Goal: Communication & Community: Share content

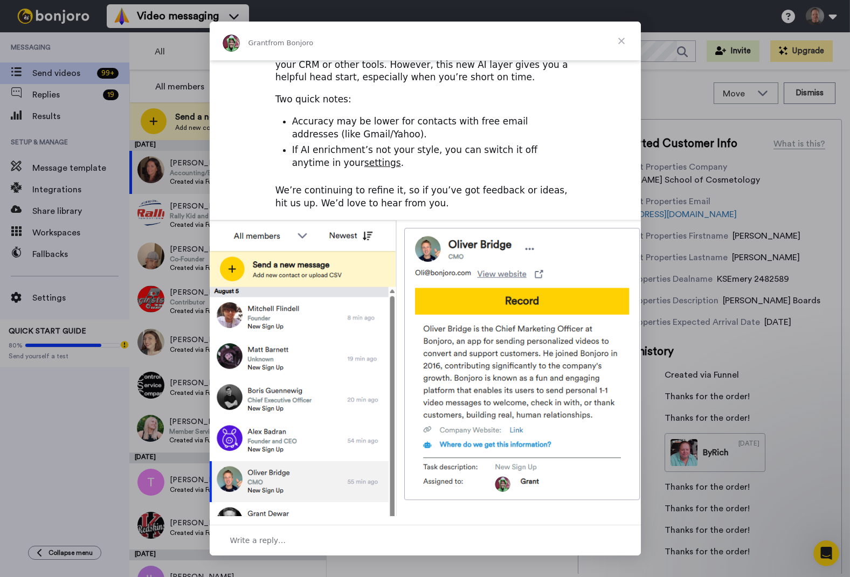
scroll to position [257, 0]
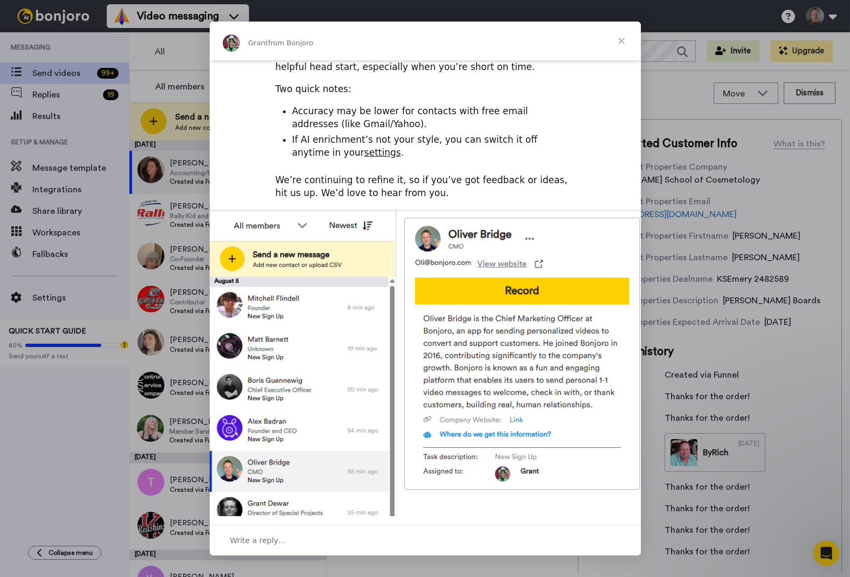
click at [623, 37] on span "Close" at bounding box center [621, 41] width 39 height 39
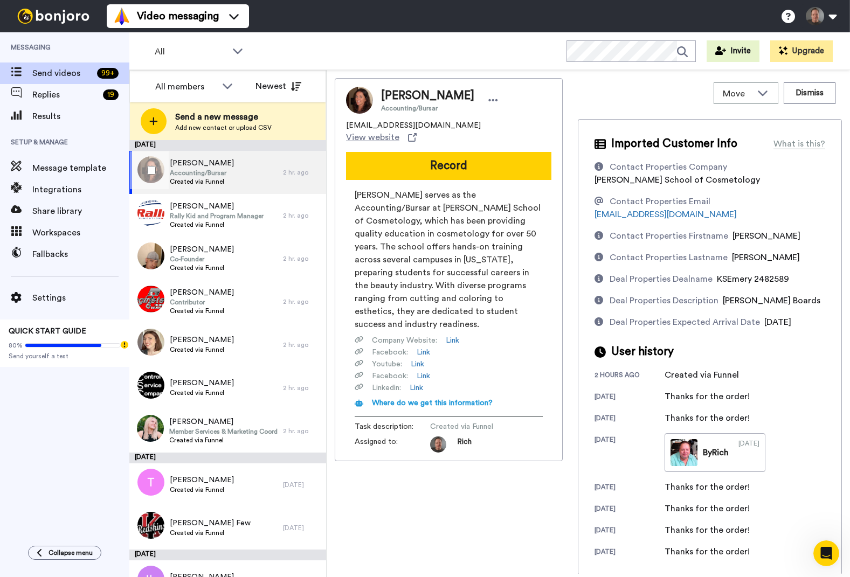
click at [234, 174] on span "Accounting/Bursar" at bounding box center [202, 173] width 64 height 9
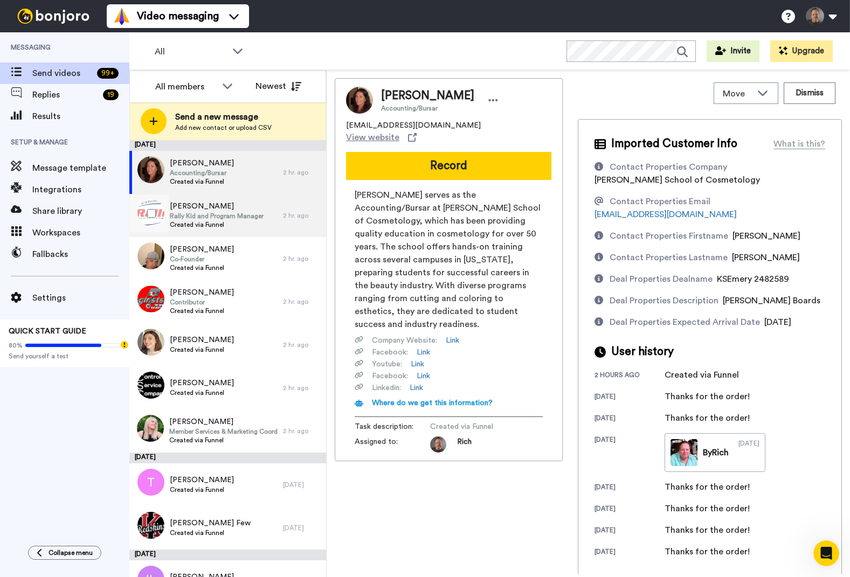
click at [226, 215] on span "Rally Kid and Program Manager" at bounding box center [217, 216] width 94 height 9
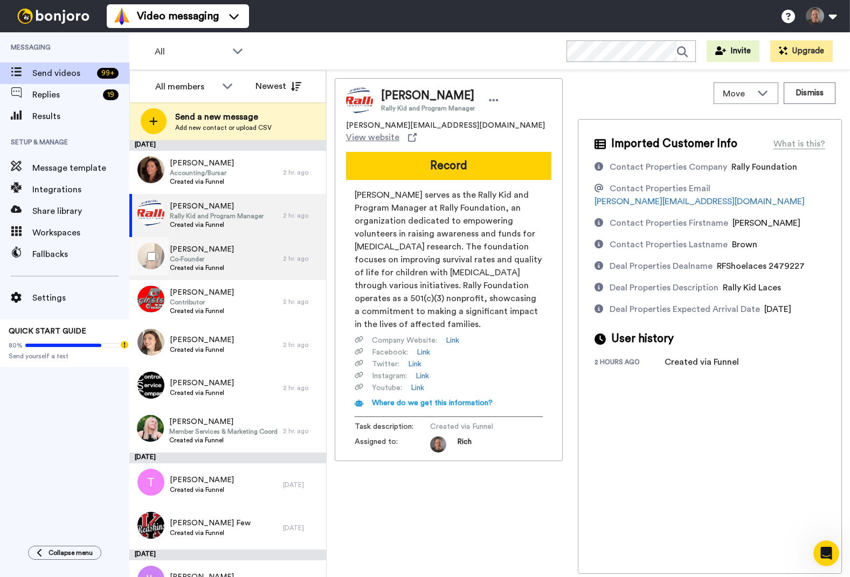
click at [229, 252] on span "[PERSON_NAME]" at bounding box center [202, 249] width 64 height 11
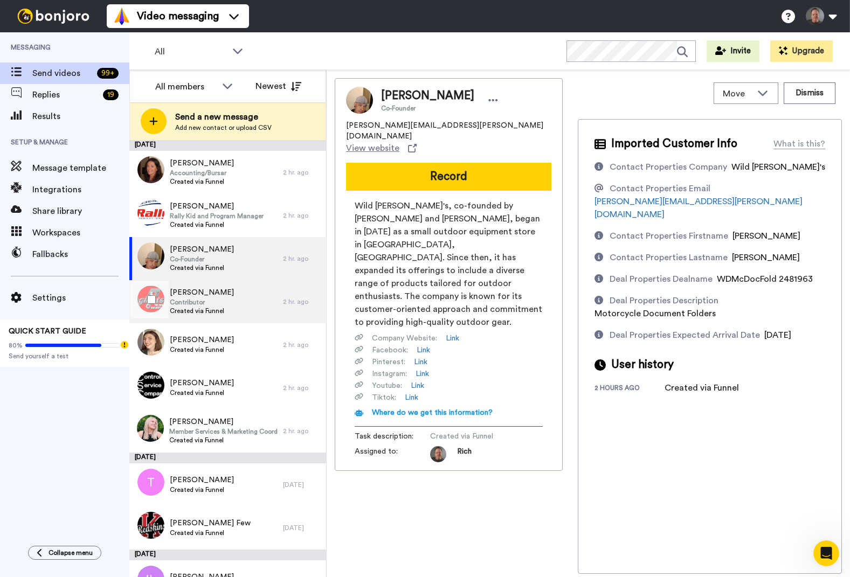
click at [182, 299] on span "Contributor" at bounding box center [202, 302] width 64 height 9
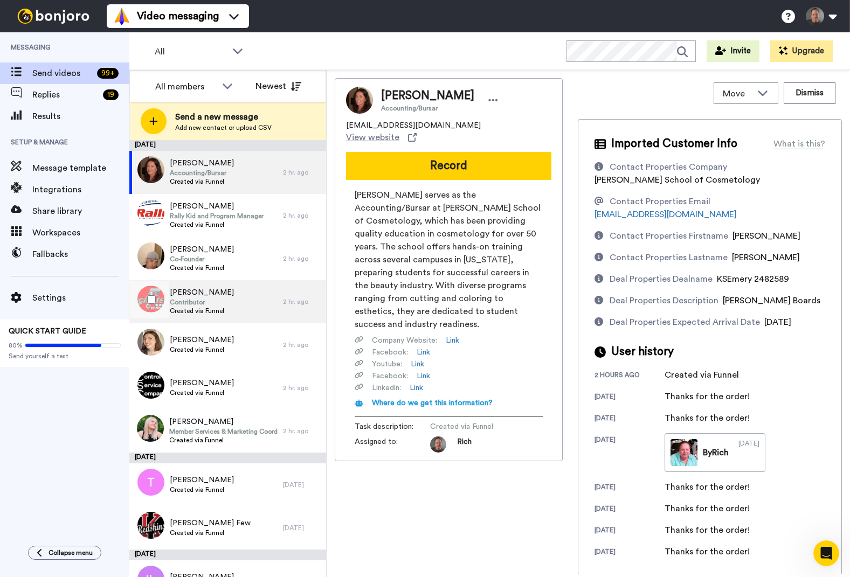
drag, startPoint x: 199, startPoint y: 285, endPoint x: 192, endPoint y: 291, distance: 8.8
click at [198, 286] on div "Claire McBeath Contributor Created via Funnel" at bounding box center [206, 301] width 154 height 43
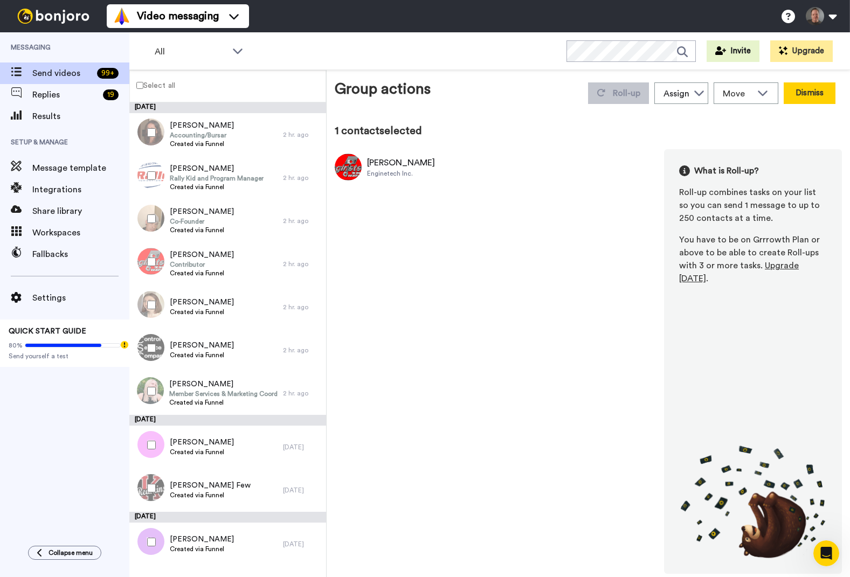
click at [813, 93] on button "Dismiss" at bounding box center [810, 93] width 52 height 22
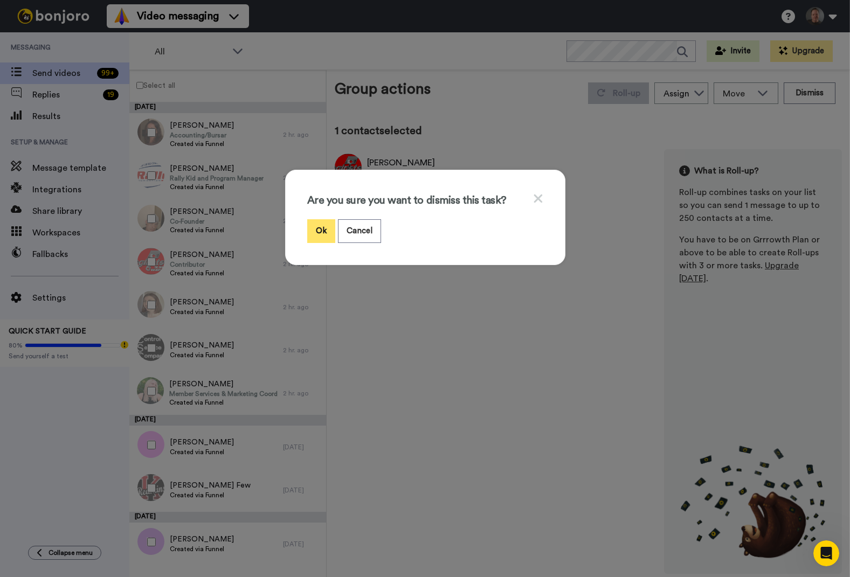
click at [317, 229] on button "Ok" at bounding box center [321, 230] width 28 height 23
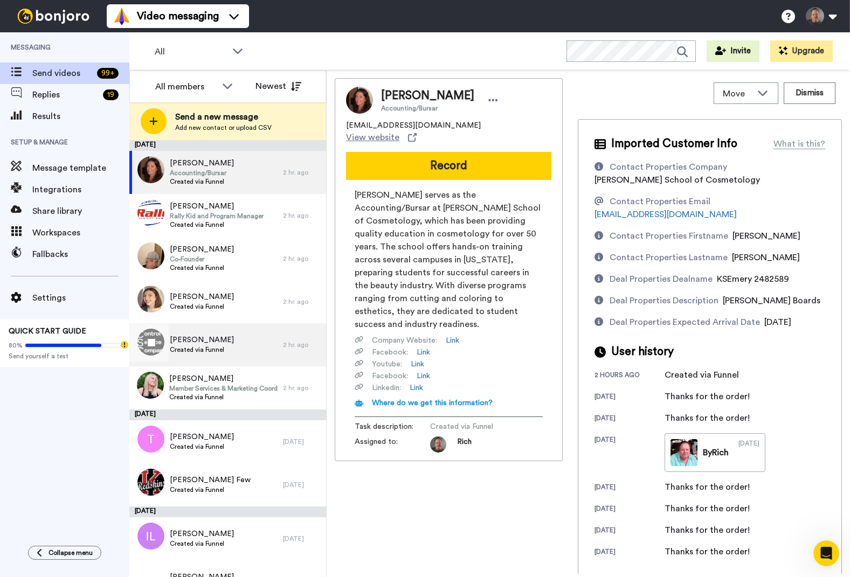
click at [201, 343] on span "[PERSON_NAME]" at bounding box center [202, 340] width 64 height 11
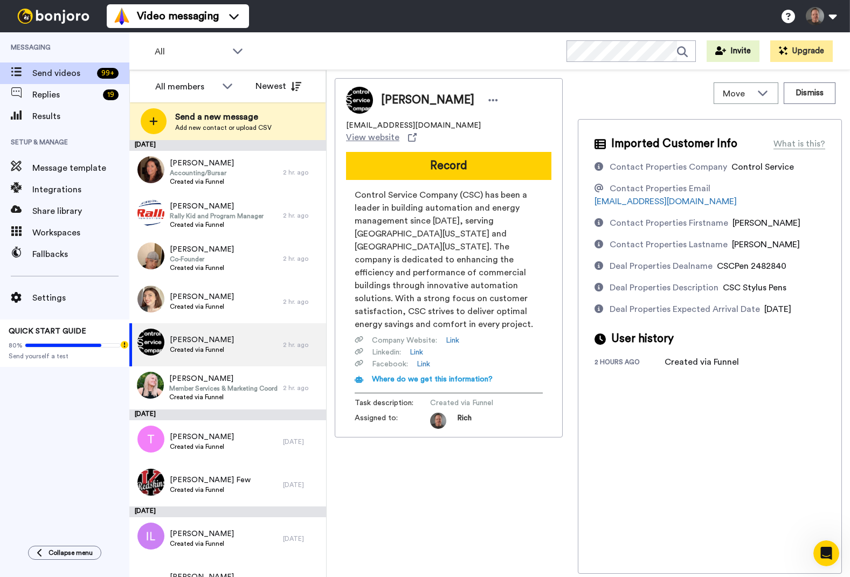
click at [399, 97] on span "[PERSON_NAME]" at bounding box center [427, 100] width 93 height 16
click at [429, 98] on span "[PERSON_NAME]" at bounding box center [427, 100] width 93 height 16
copy span "[PERSON_NAME]"
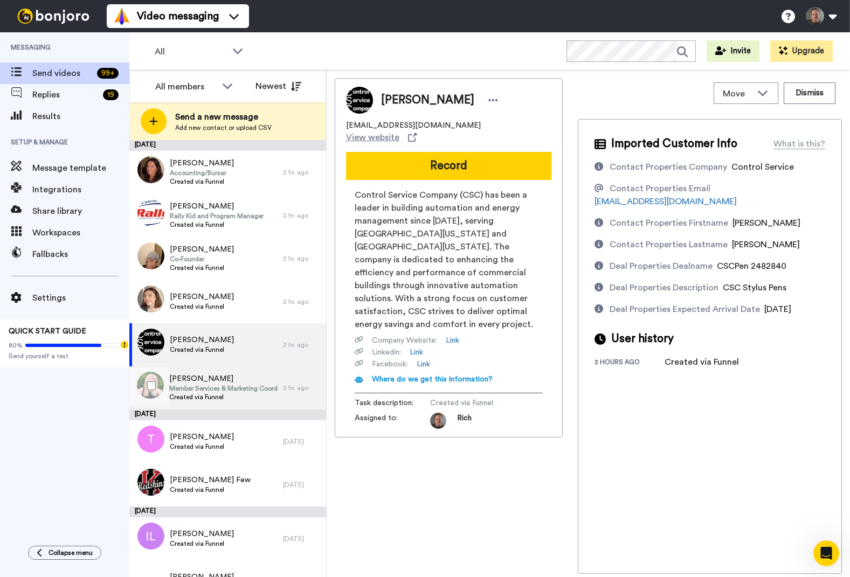
click at [208, 387] on span "Member Services & Marketing Coordinator" at bounding box center [223, 388] width 108 height 9
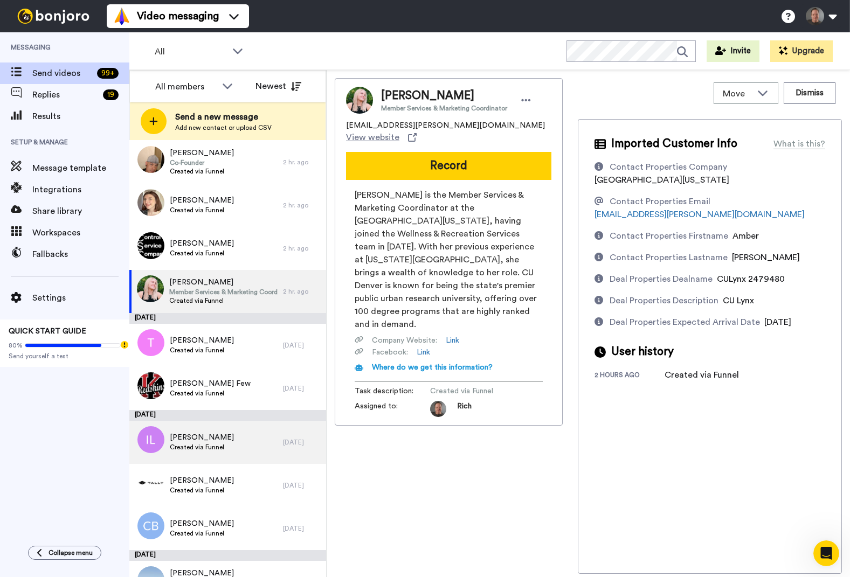
scroll to position [97, 0]
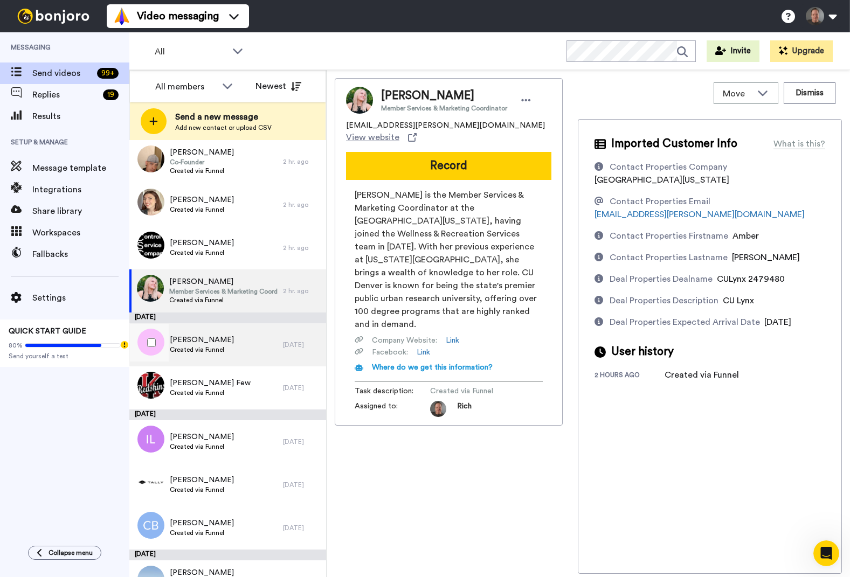
click at [219, 346] on span "Created via Funnel" at bounding box center [202, 350] width 64 height 9
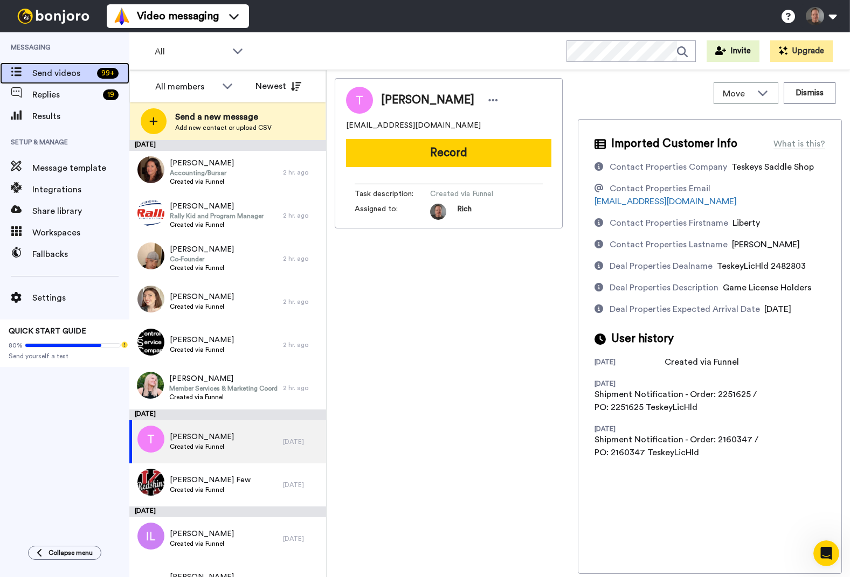
click at [64, 83] on div "Send videos 99 +" at bounding box center [64, 74] width 129 height 22
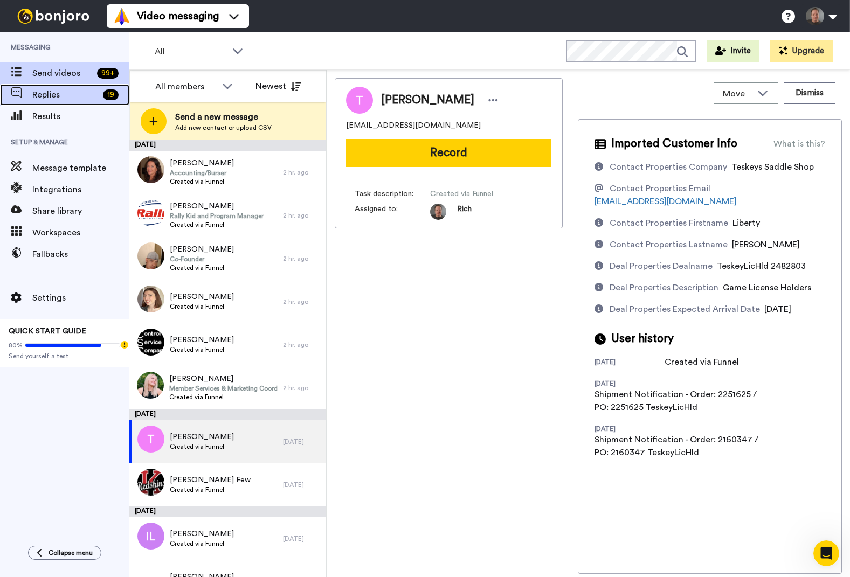
click at [52, 94] on span "Replies" at bounding box center [65, 94] width 66 height 13
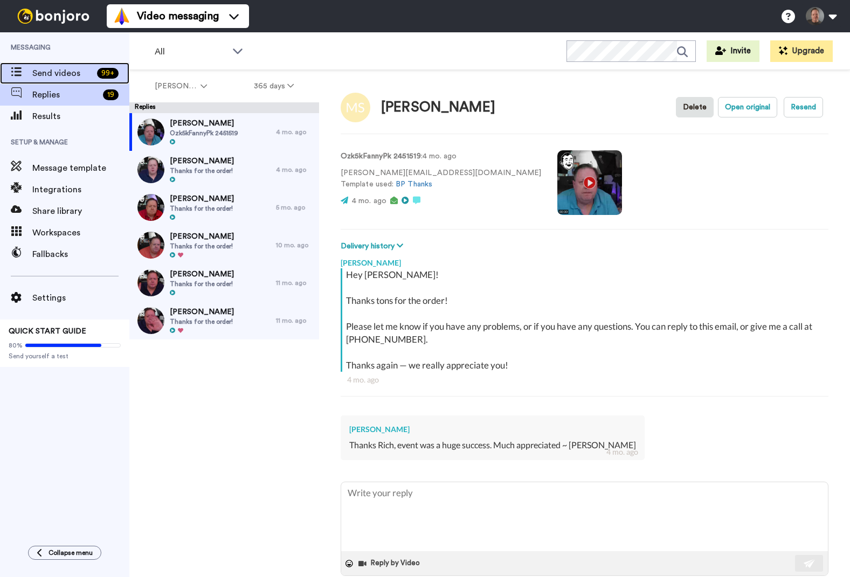
click at [87, 71] on span "Send videos" at bounding box center [62, 73] width 60 height 13
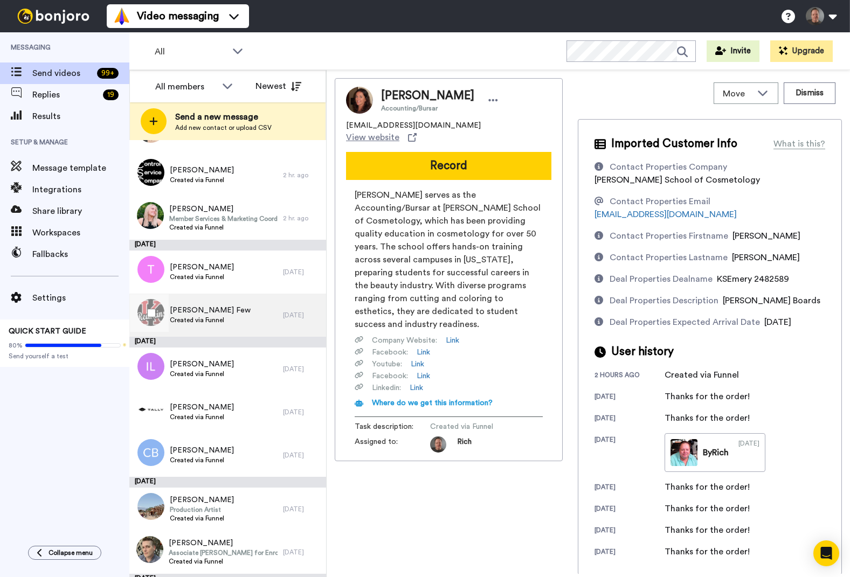
scroll to position [181, 0]
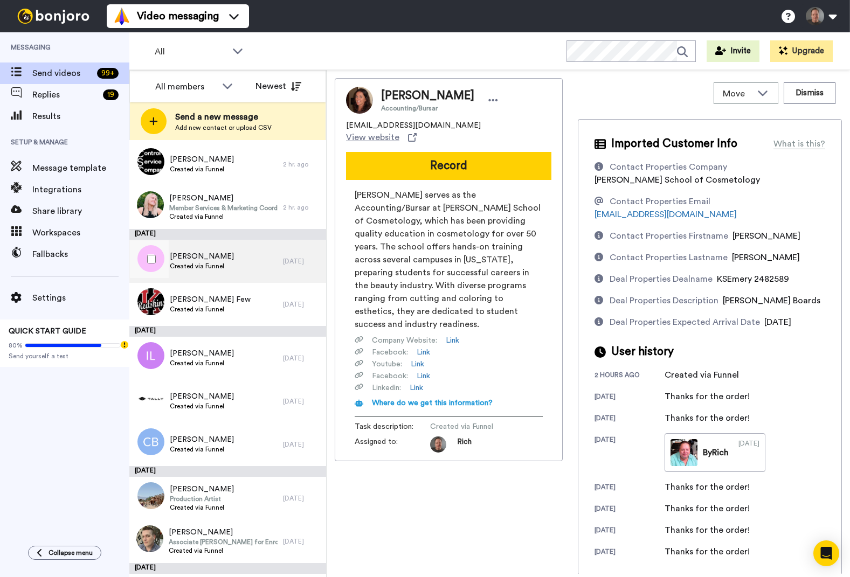
click at [220, 259] on span "[PERSON_NAME]" at bounding box center [202, 256] width 64 height 11
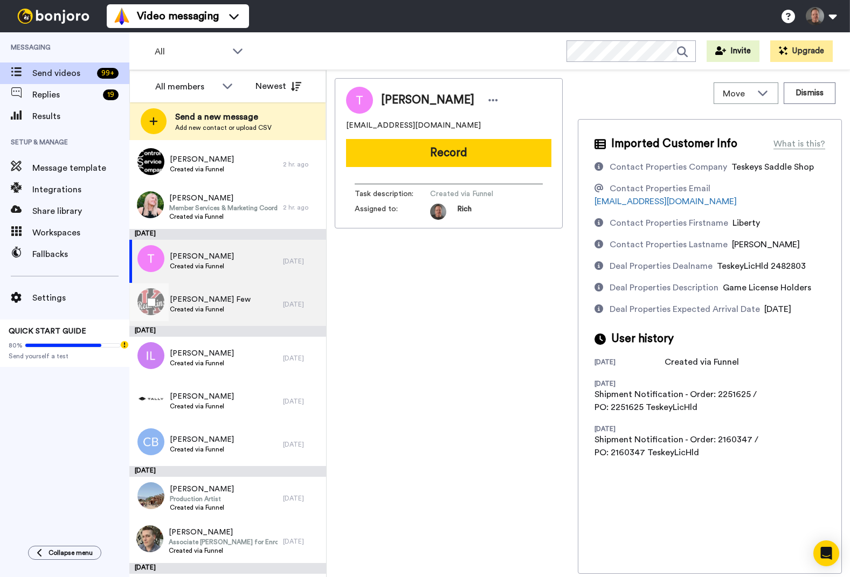
click at [223, 308] on span "Created via Funnel" at bounding box center [210, 309] width 81 height 9
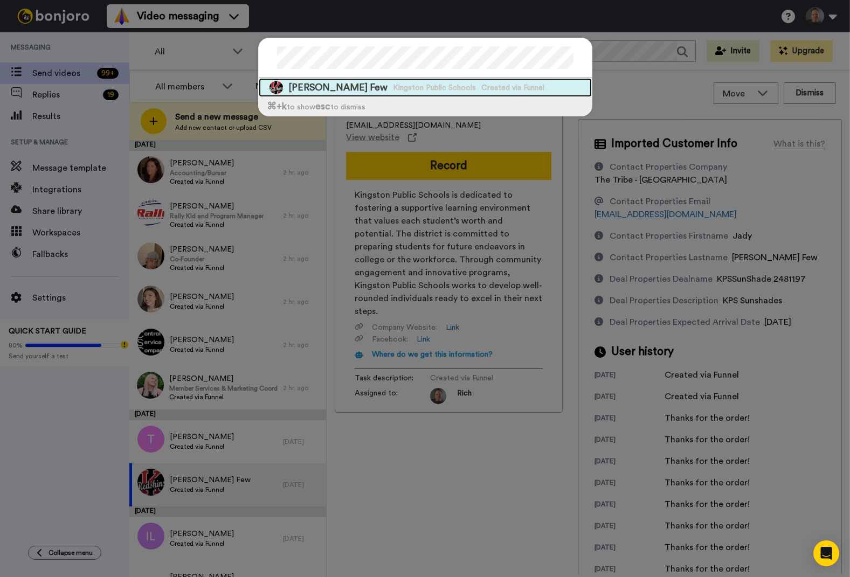
click at [393, 86] on span "Kingston Public Schools" at bounding box center [434, 87] width 83 height 11
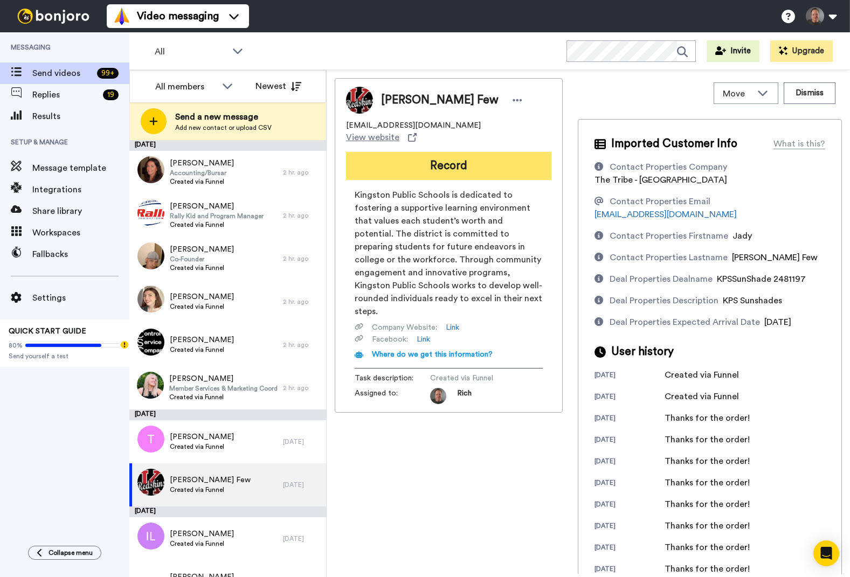
click at [451, 153] on button "Record" at bounding box center [448, 166] width 205 height 28
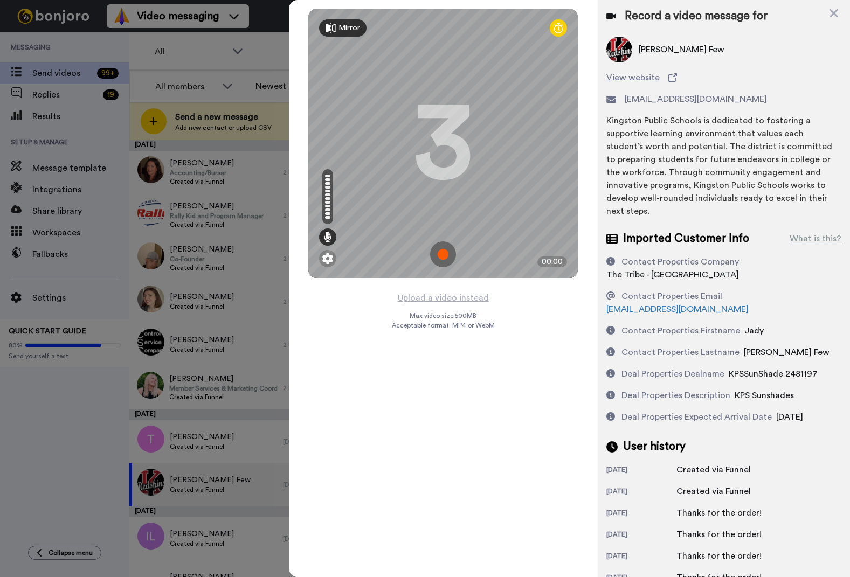
click at [440, 251] on img at bounding box center [443, 255] width 26 height 26
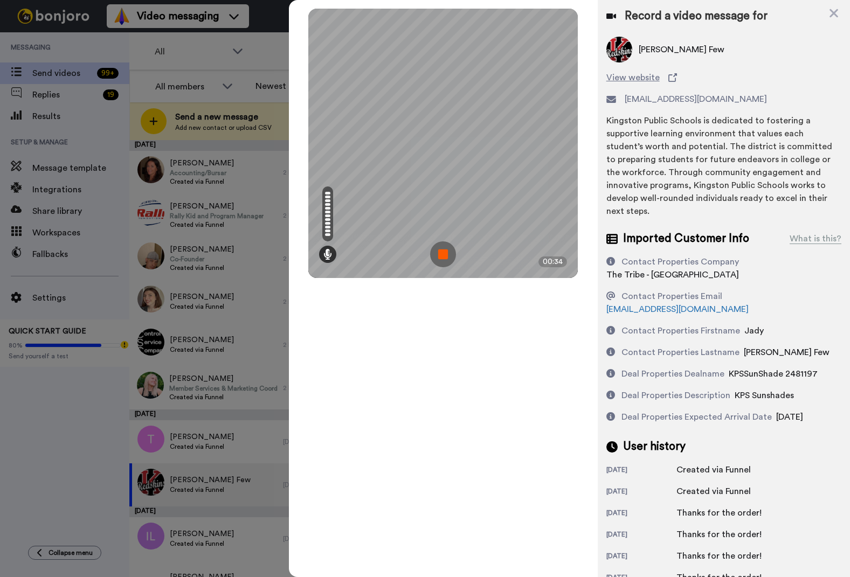
click at [440, 251] on img at bounding box center [443, 255] width 26 height 26
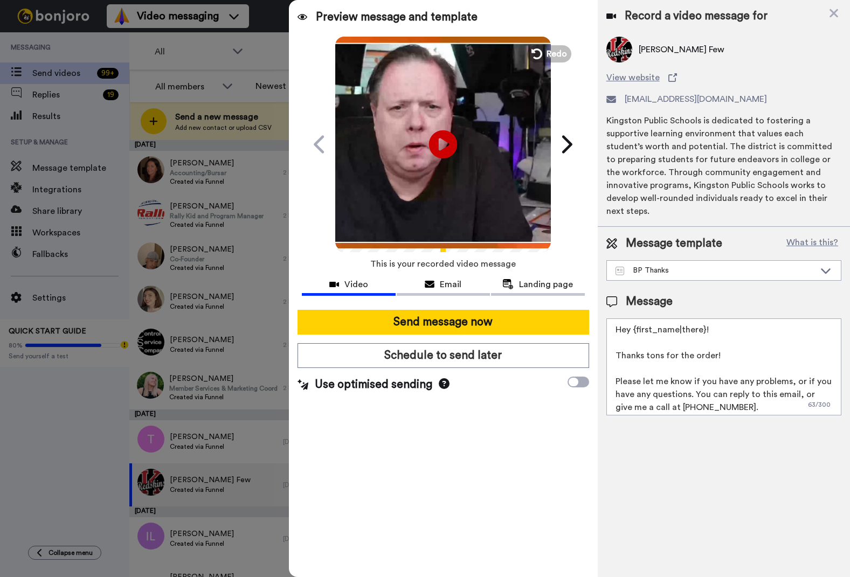
click at [443, 144] on icon "Play/Pause" at bounding box center [443, 144] width 29 height 51
click at [555, 50] on span "Redo" at bounding box center [558, 53] width 23 height 14
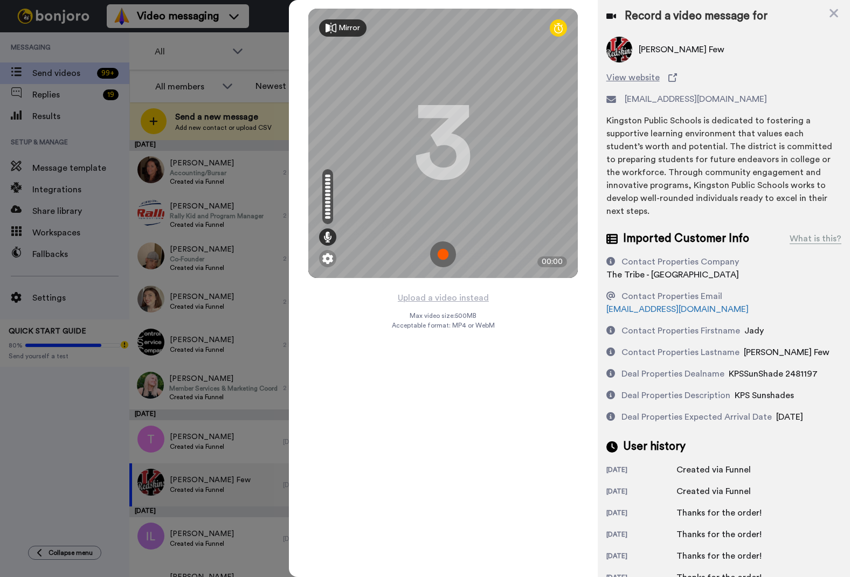
click at [444, 253] on img at bounding box center [443, 255] width 26 height 26
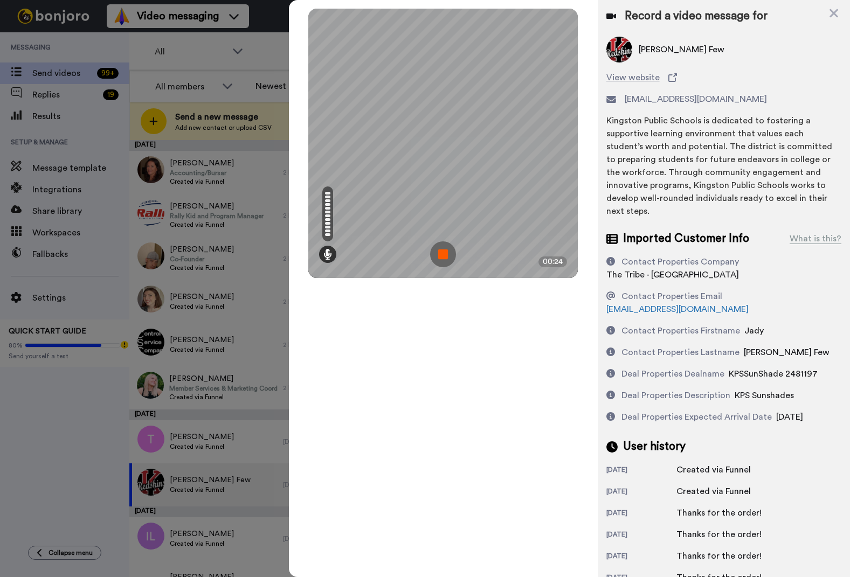
click at [444, 254] on img at bounding box center [443, 255] width 26 height 26
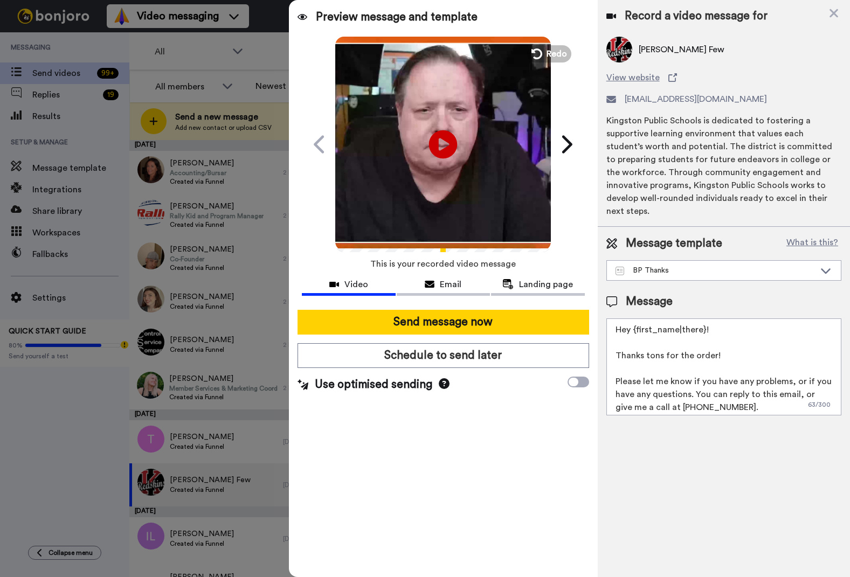
click at [438, 143] on icon at bounding box center [443, 144] width 29 height 29
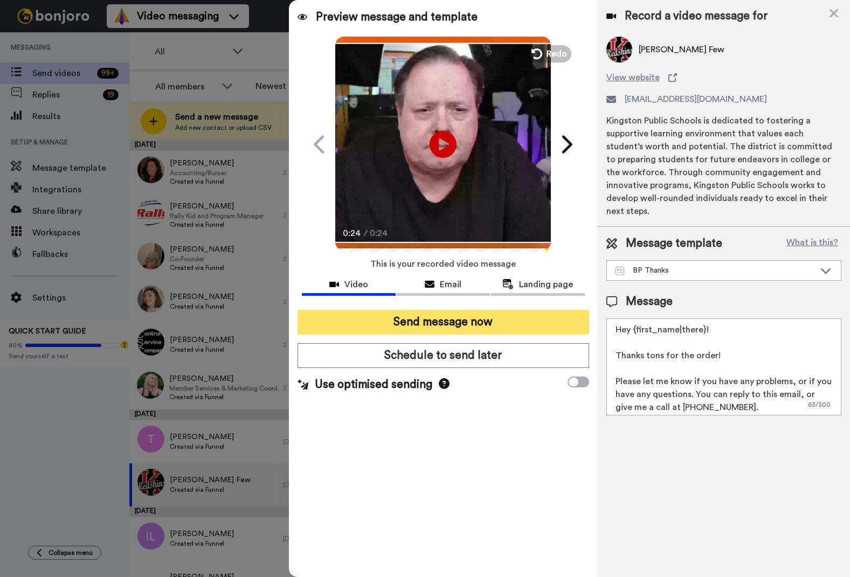
click at [449, 320] on button "Send message now" at bounding box center [443, 322] width 291 height 25
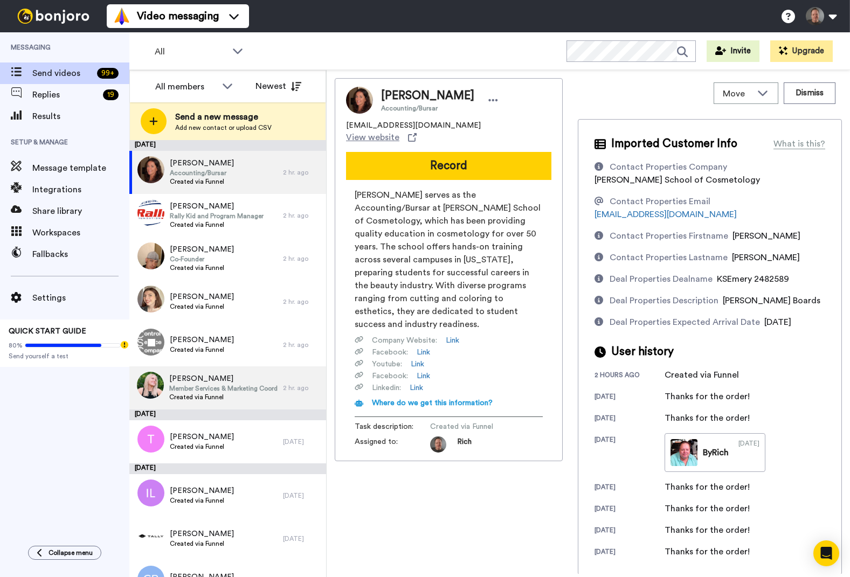
scroll to position [74, 0]
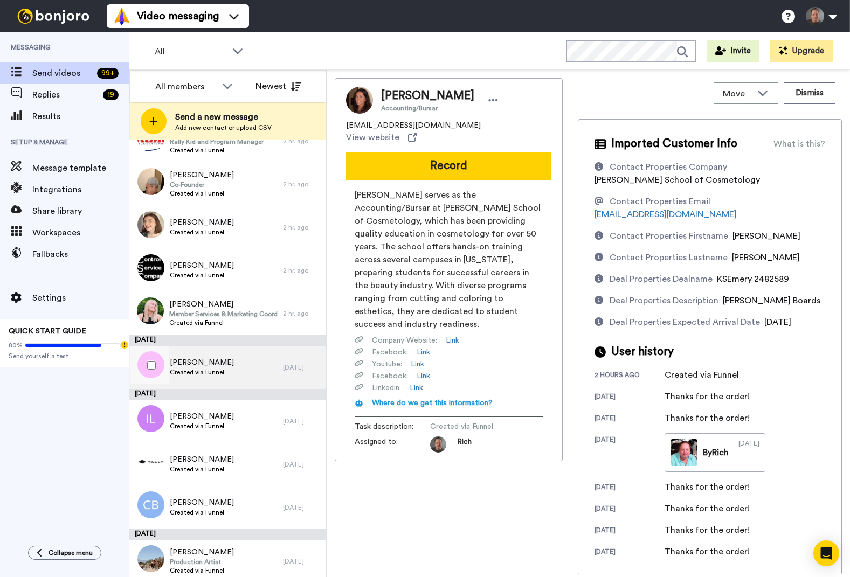
click at [216, 363] on span "[PERSON_NAME]" at bounding box center [202, 362] width 64 height 11
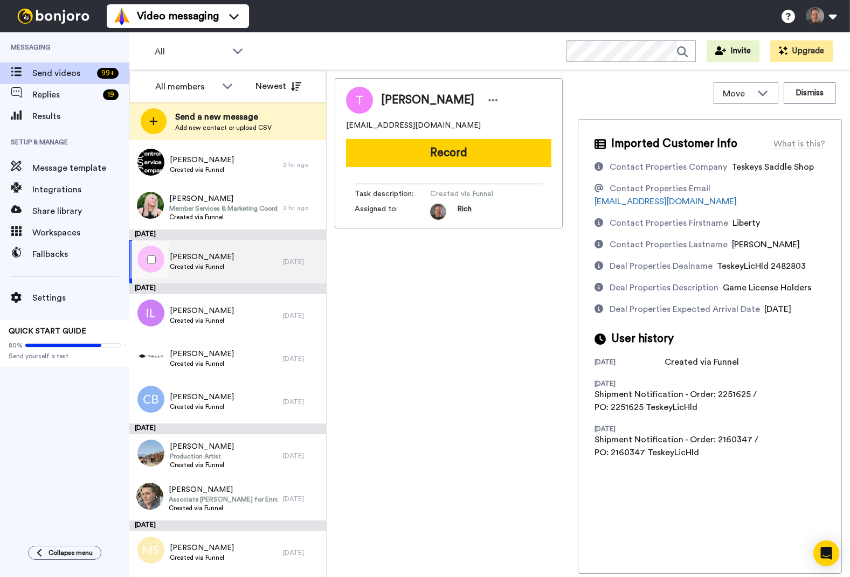
scroll to position [187, 0]
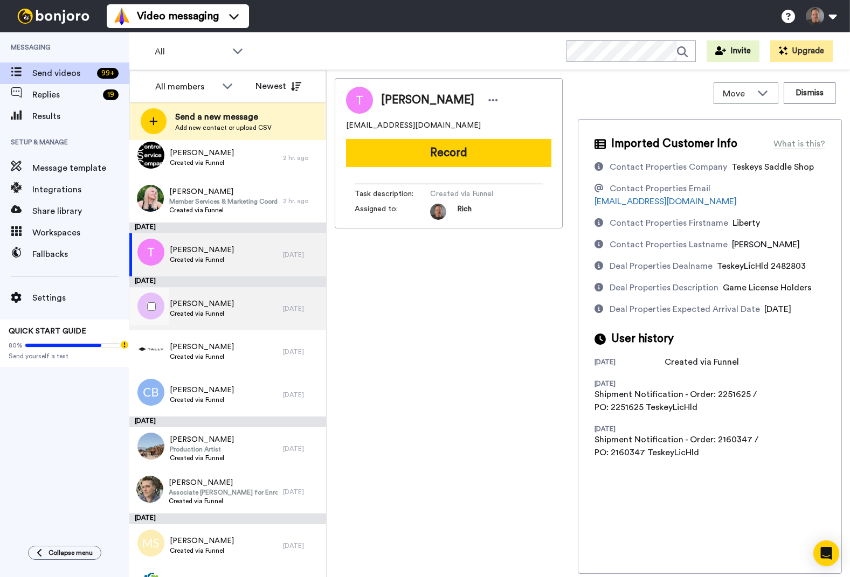
click at [222, 312] on span "Created via Funnel" at bounding box center [202, 313] width 64 height 9
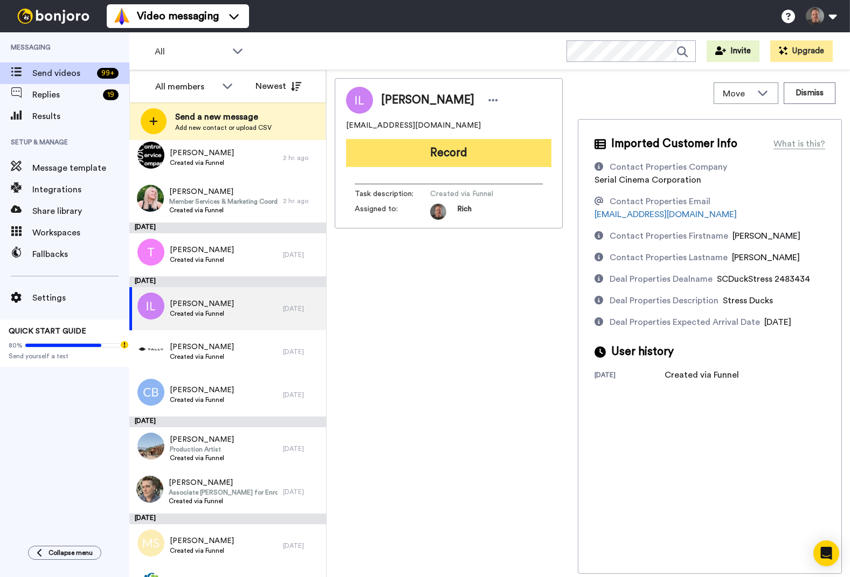
click at [502, 153] on button "Record" at bounding box center [448, 153] width 205 height 28
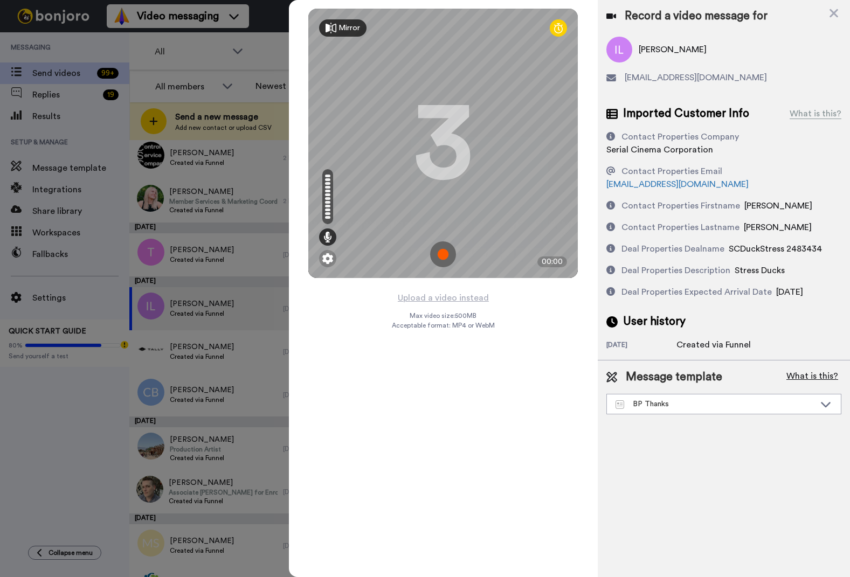
click at [818, 369] on button "What is this?" at bounding box center [812, 377] width 58 height 16
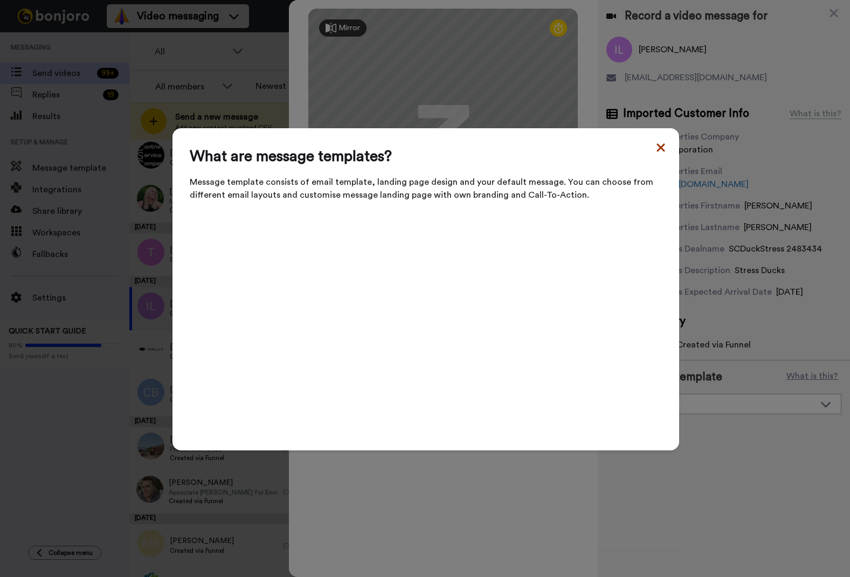
click at [657, 151] on icon at bounding box center [661, 147] width 8 height 8
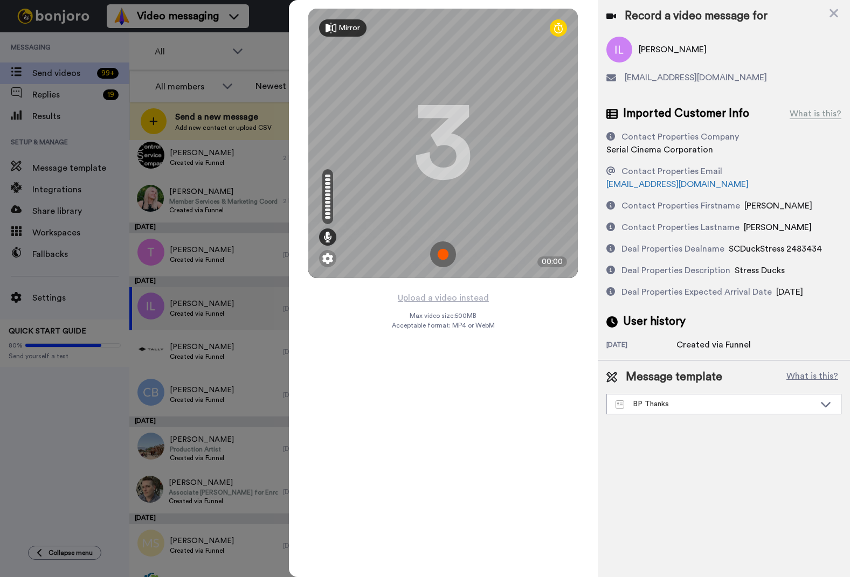
click at [480, 422] on div "Upload a video instead Max video size: 500 MB Acceptable format: MP4 or WebM" at bounding box center [443, 428] width 103 height 274
click at [443, 252] on img at bounding box center [443, 255] width 26 height 26
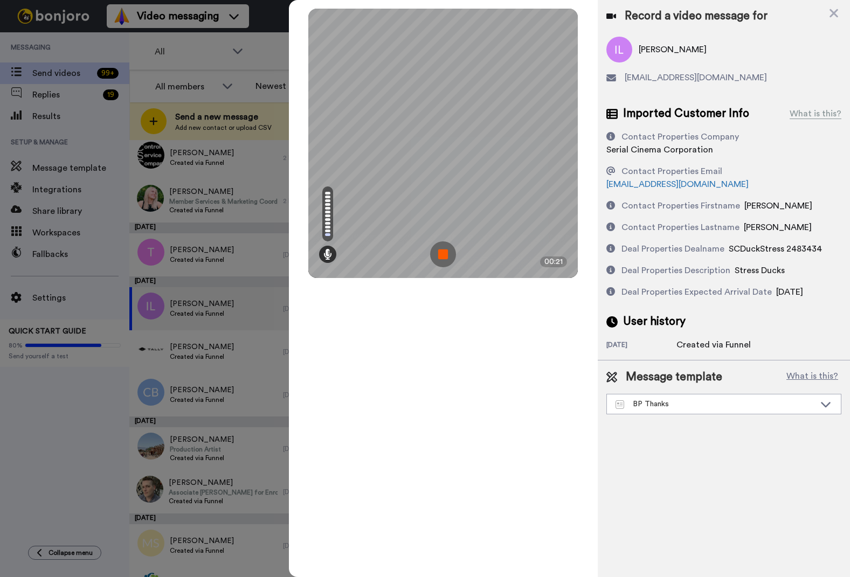
click at [443, 252] on img at bounding box center [443, 255] width 26 height 26
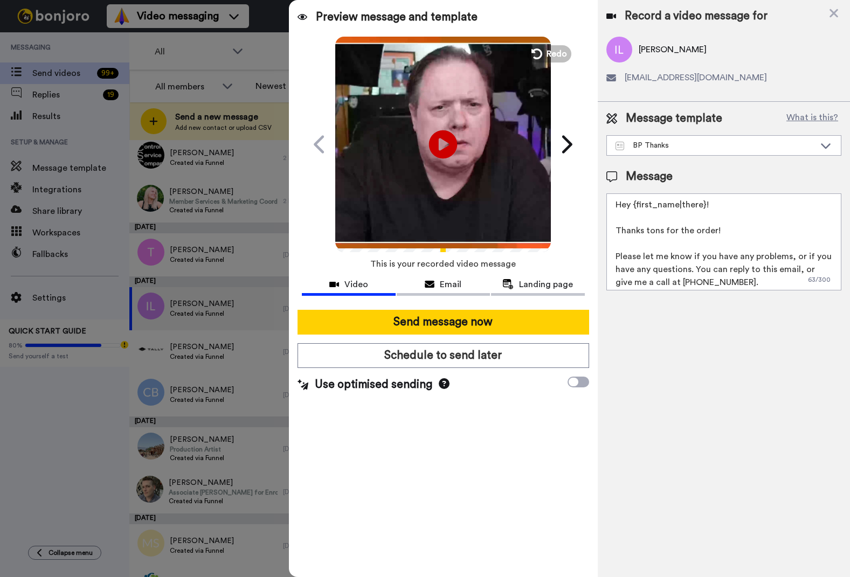
click at [442, 143] on icon "Play/Pause" at bounding box center [443, 144] width 29 height 51
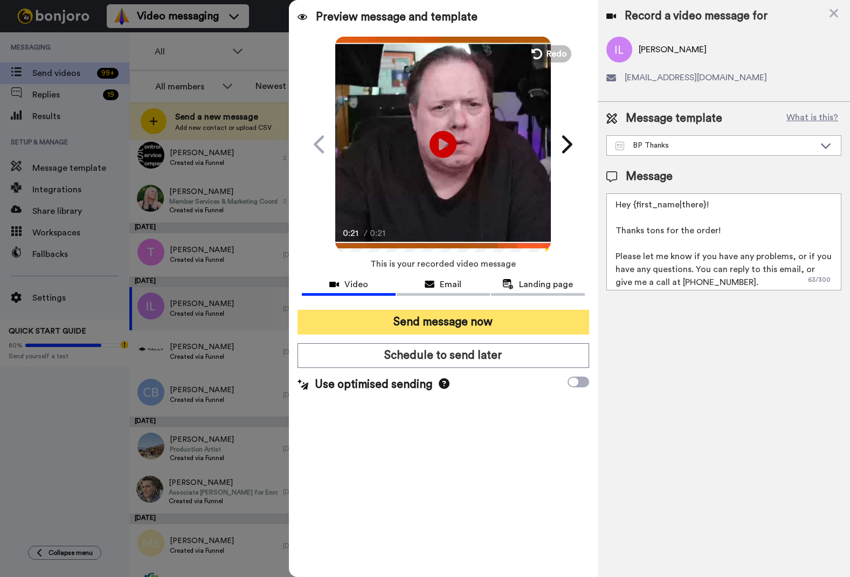
click at [485, 323] on button "Send message now" at bounding box center [443, 322] width 291 height 25
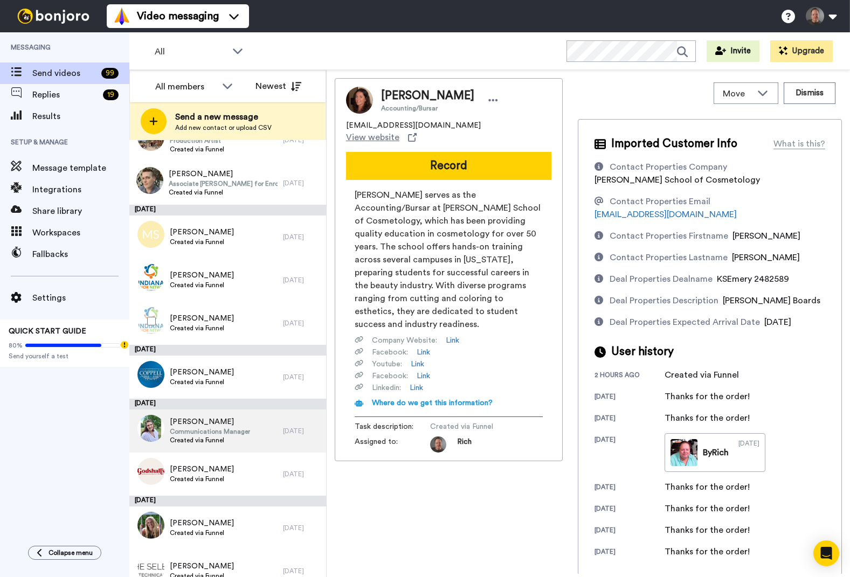
scroll to position [455, 0]
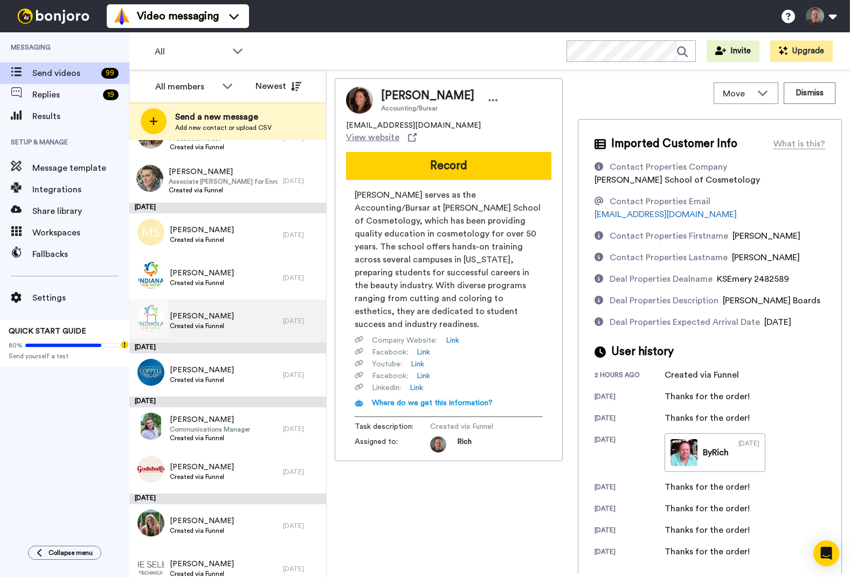
click at [206, 323] on span "Created via Funnel" at bounding box center [202, 326] width 64 height 9
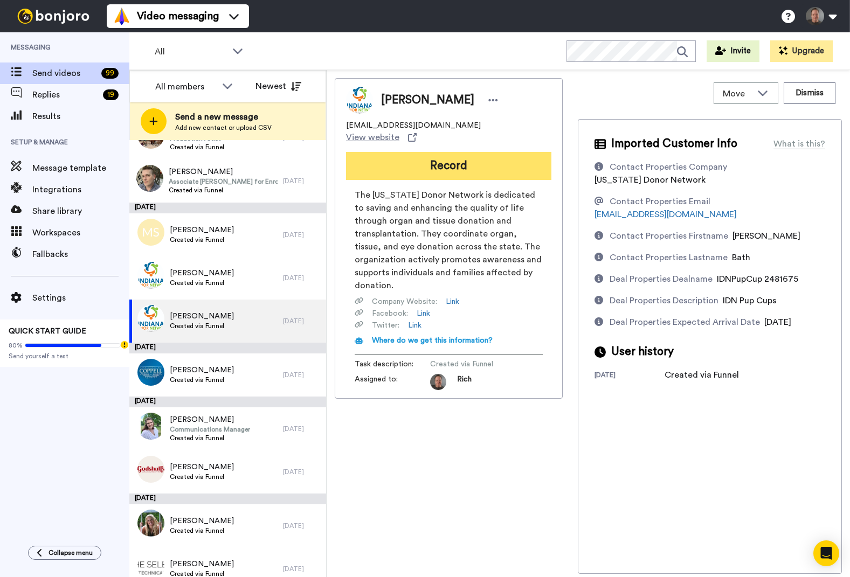
click at [486, 156] on button "Record" at bounding box center [448, 166] width 205 height 28
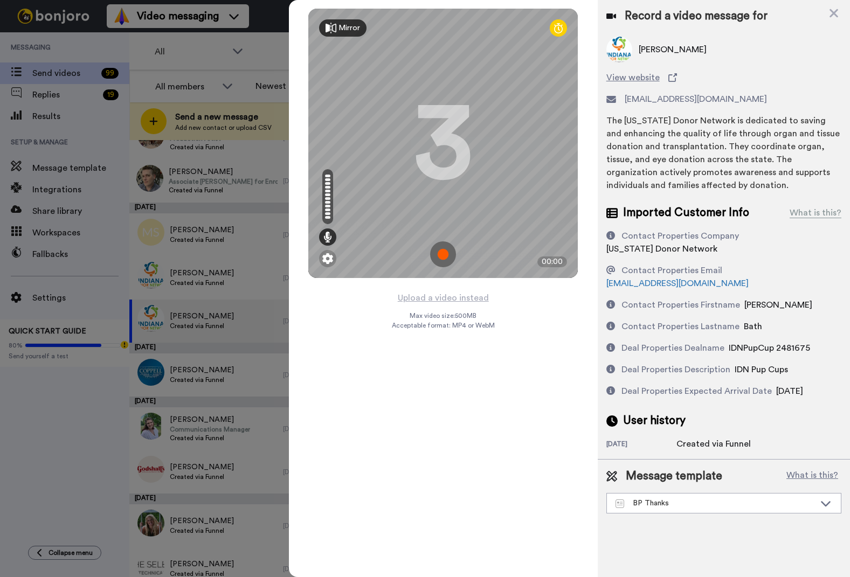
click at [443, 254] on img at bounding box center [443, 255] width 26 height 26
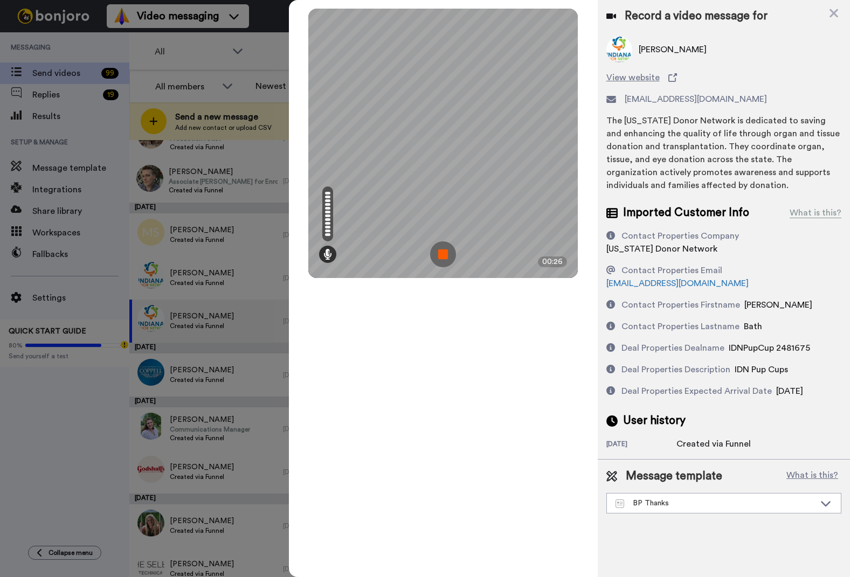
click at [443, 252] on img at bounding box center [443, 255] width 26 height 26
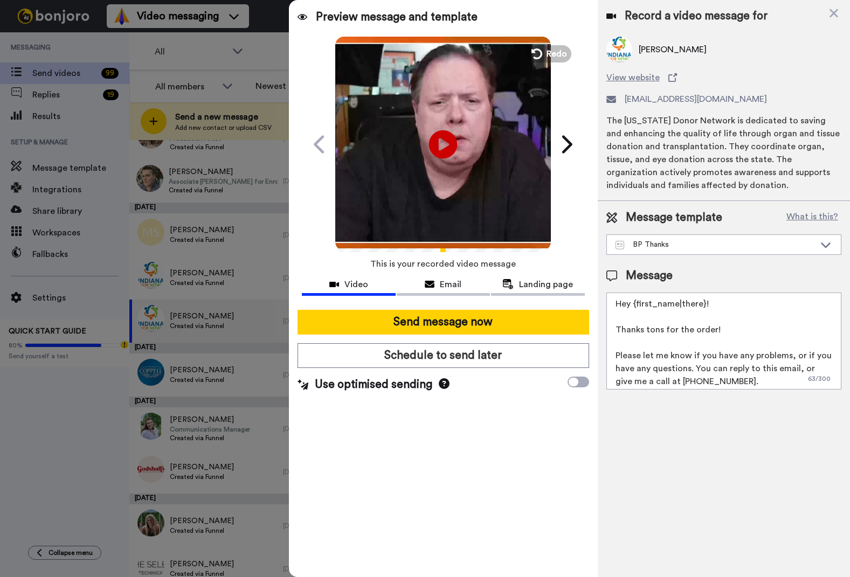
click at [444, 140] on icon at bounding box center [443, 144] width 29 height 29
click at [445, 157] on icon at bounding box center [443, 144] width 29 height 29
click at [558, 50] on span "Redo" at bounding box center [558, 53] width 23 height 14
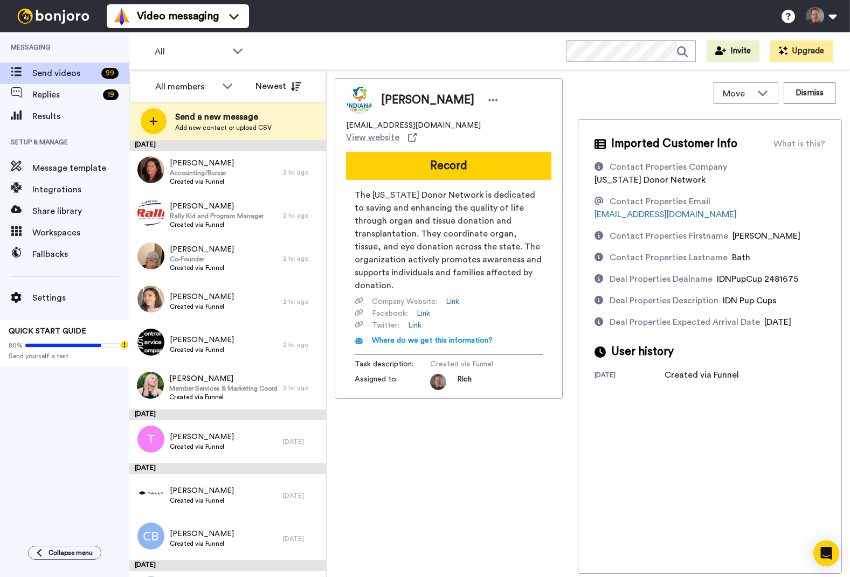
click at [456, 152] on button "Record" at bounding box center [448, 166] width 205 height 28
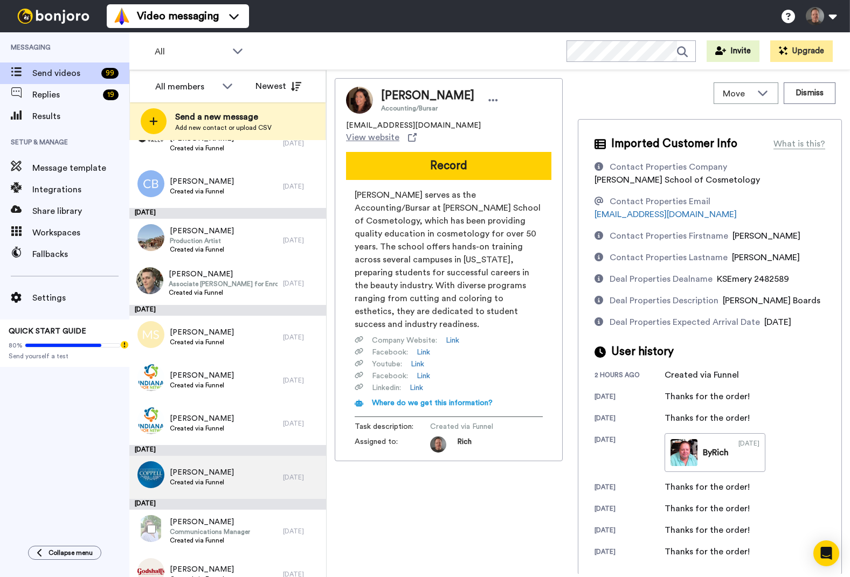
scroll to position [353, 0]
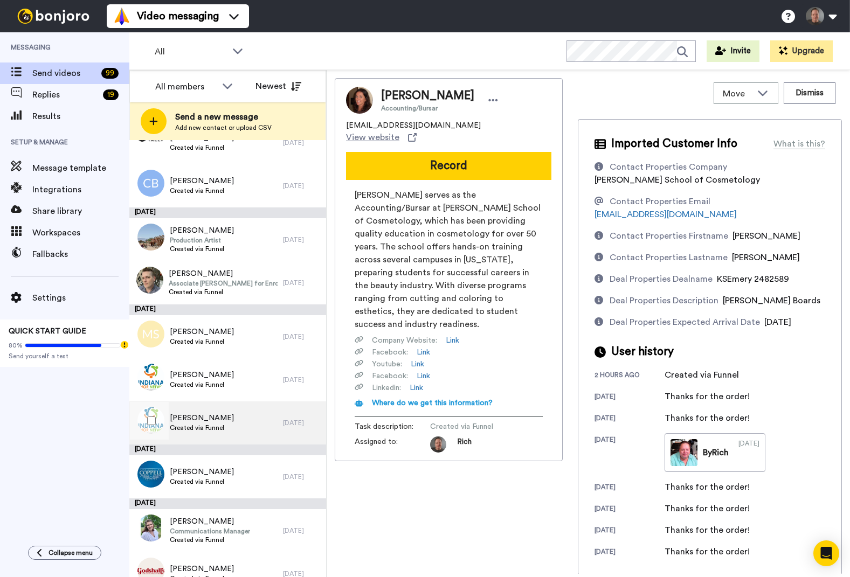
click at [231, 439] on div "[PERSON_NAME] Created via Funnel" at bounding box center [206, 423] width 154 height 43
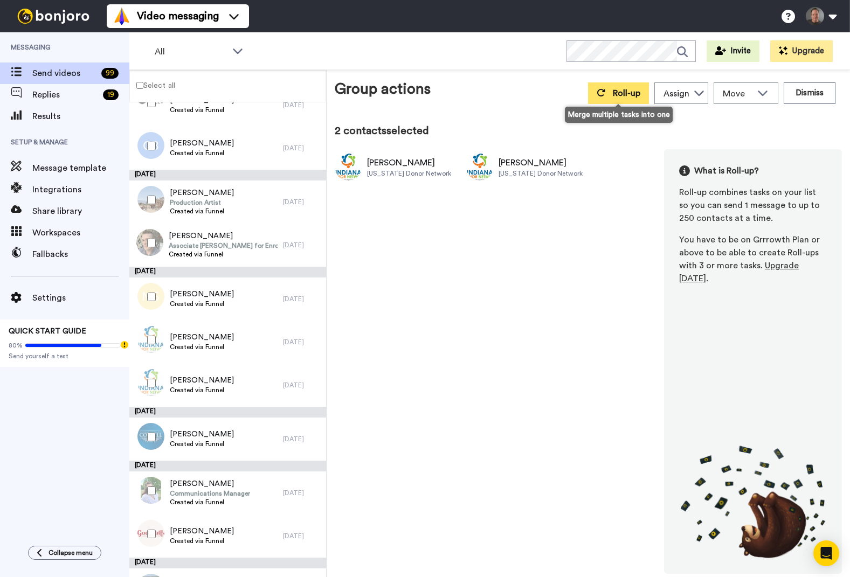
click at [625, 93] on span "Roll-up" at bounding box center [626, 93] width 27 height 9
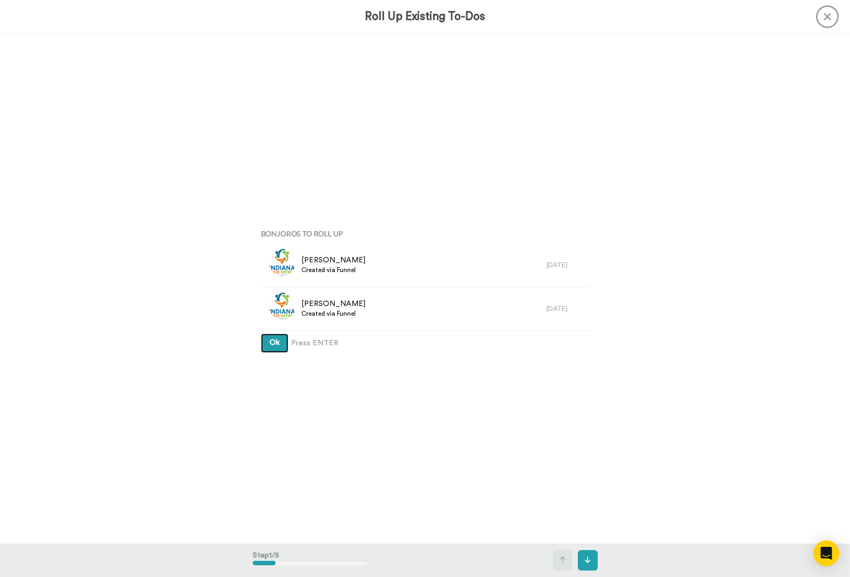
click at [270, 342] on span "Ok" at bounding box center [275, 343] width 10 height 8
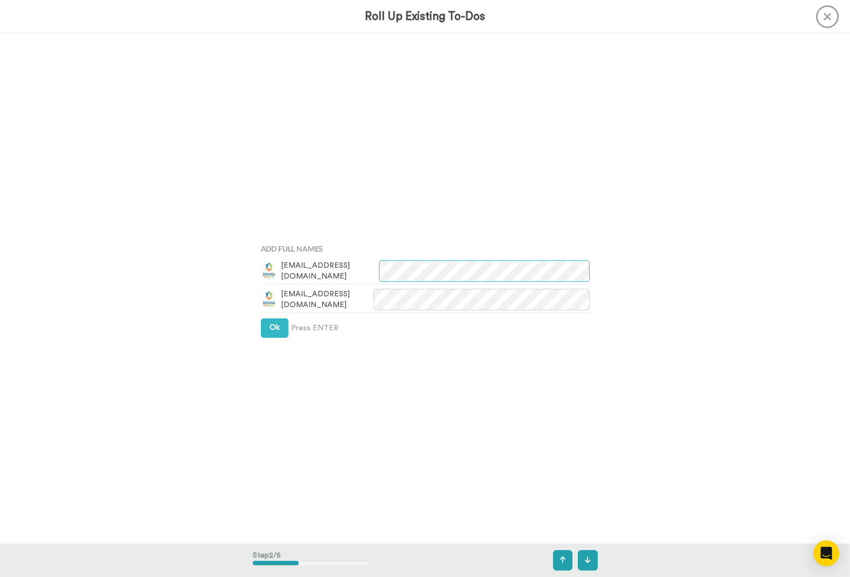
scroll to position [511, 0]
click at [274, 326] on span "Ok" at bounding box center [275, 327] width 10 height 8
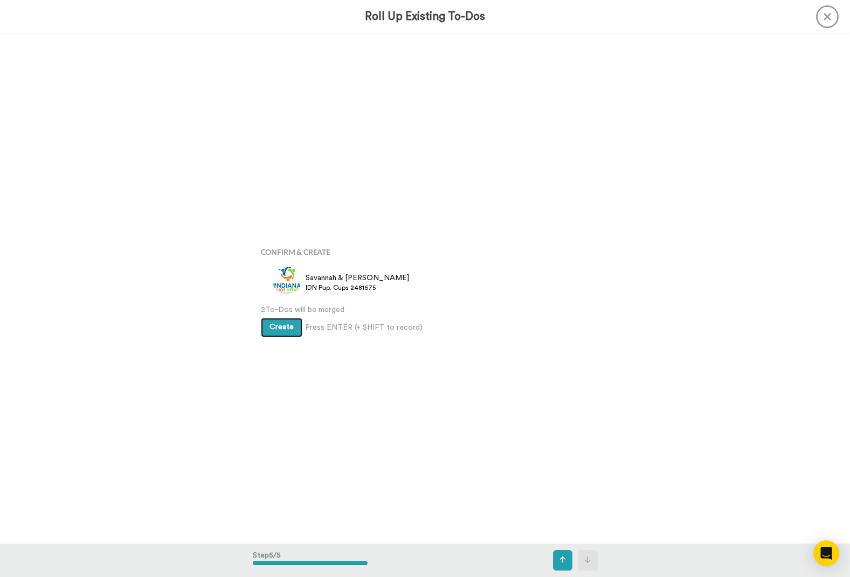
scroll to position [2042, 0]
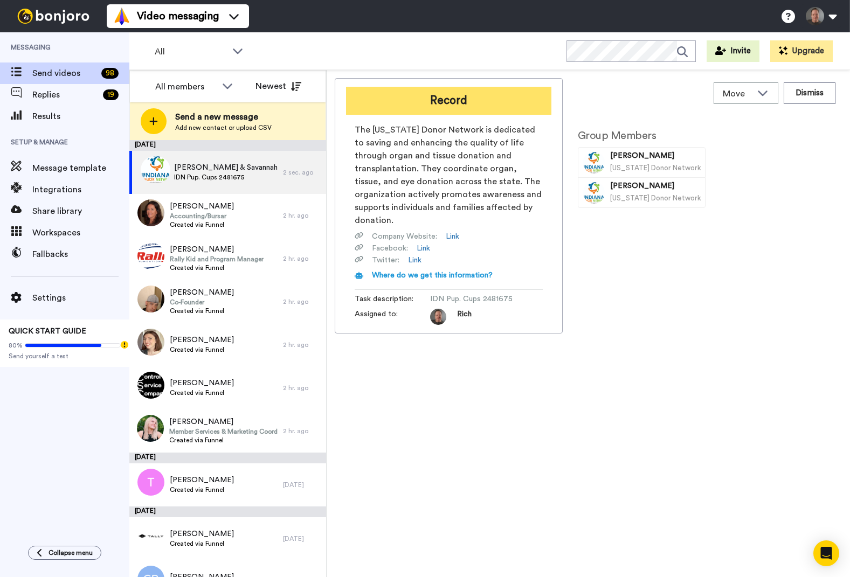
click at [457, 98] on button "Record" at bounding box center [448, 101] width 205 height 28
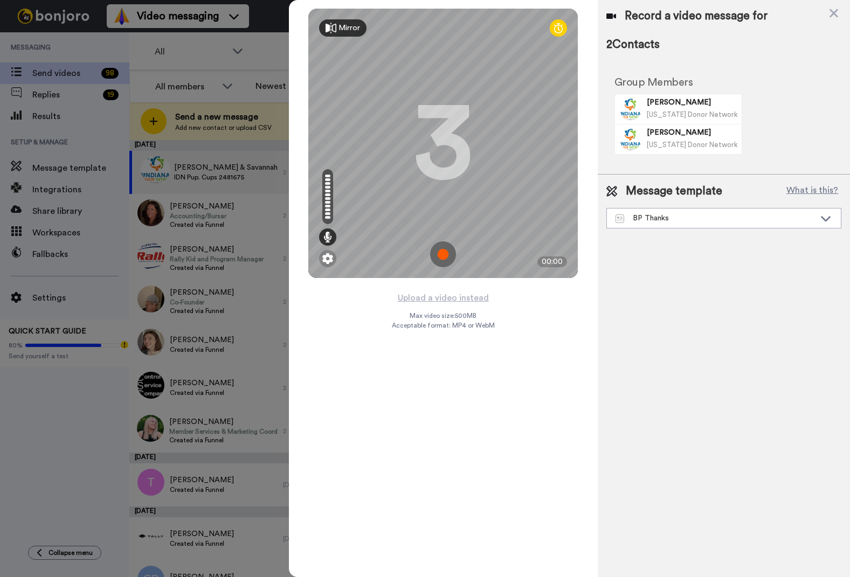
click at [590, 32] on div "Mirror Redo 3 00:00" at bounding box center [443, 145] width 308 height 291
click at [442, 252] on img at bounding box center [443, 255] width 26 height 26
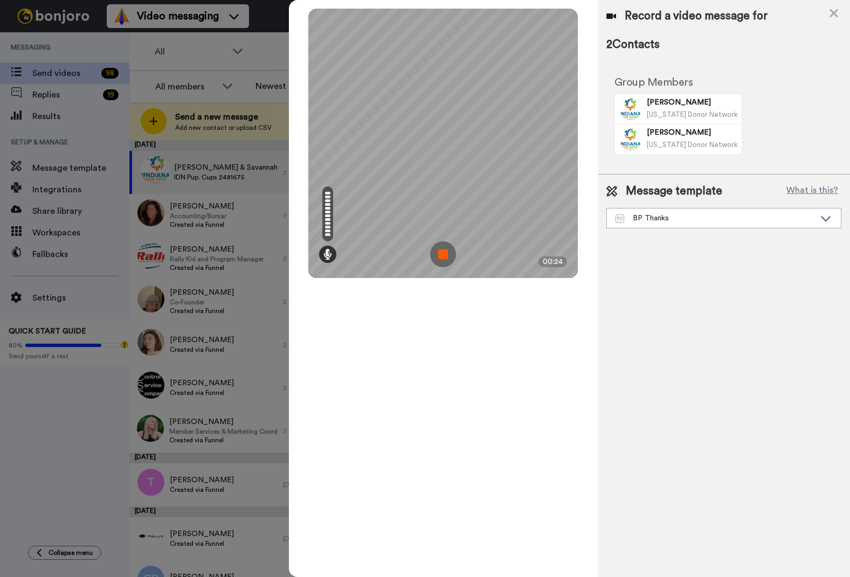
click at [442, 252] on img at bounding box center [443, 255] width 26 height 26
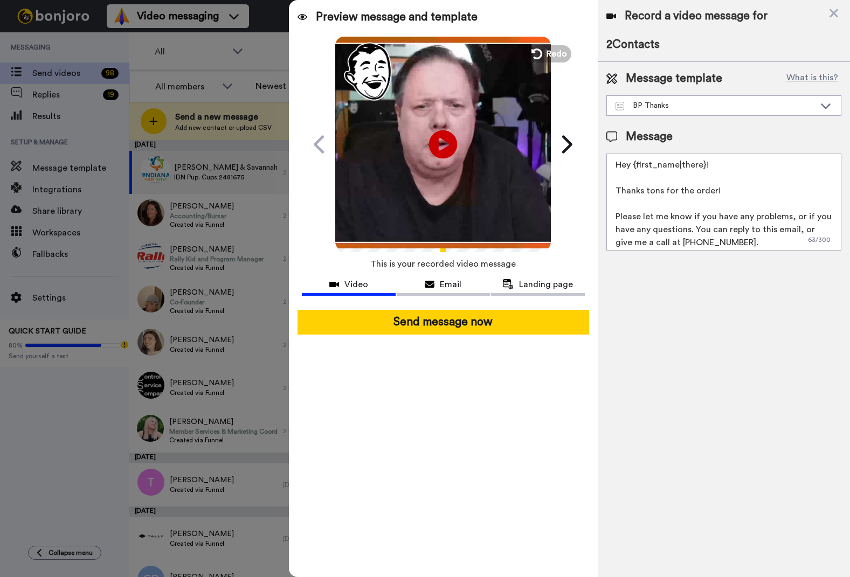
click at [442, 146] on icon "Play/Pause" at bounding box center [443, 144] width 29 height 51
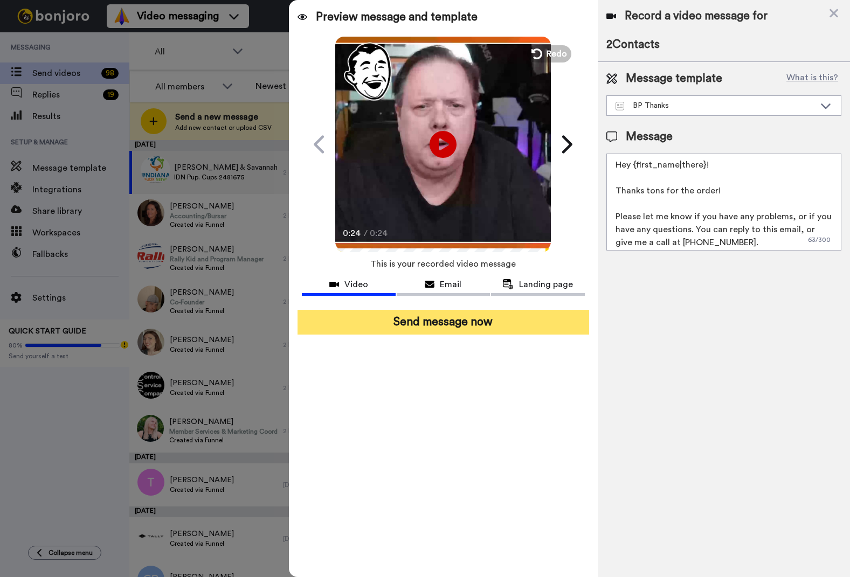
click at [479, 325] on button "Send message now" at bounding box center [443, 322] width 291 height 25
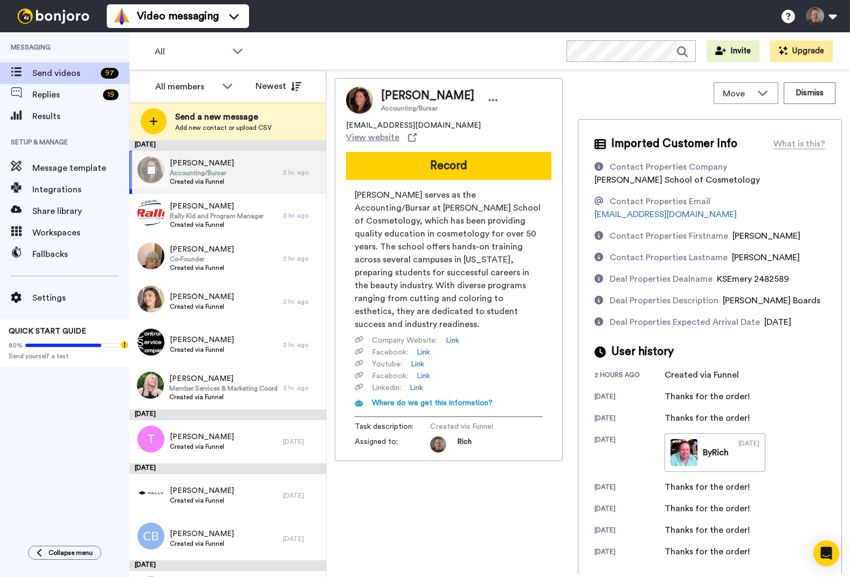
click at [197, 172] on span "Accounting/Bursar" at bounding box center [202, 173] width 64 height 9
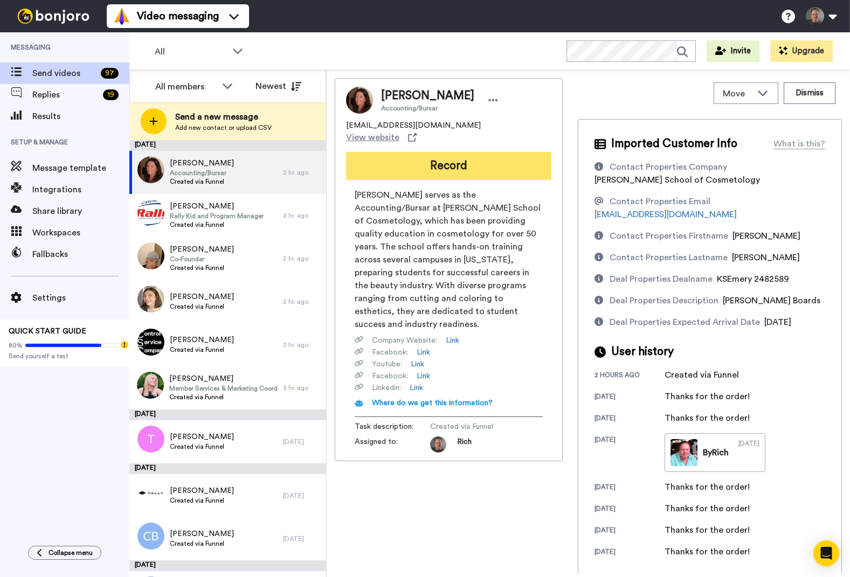
click at [463, 154] on button "Record" at bounding box center [448, 166] width 205 height 28
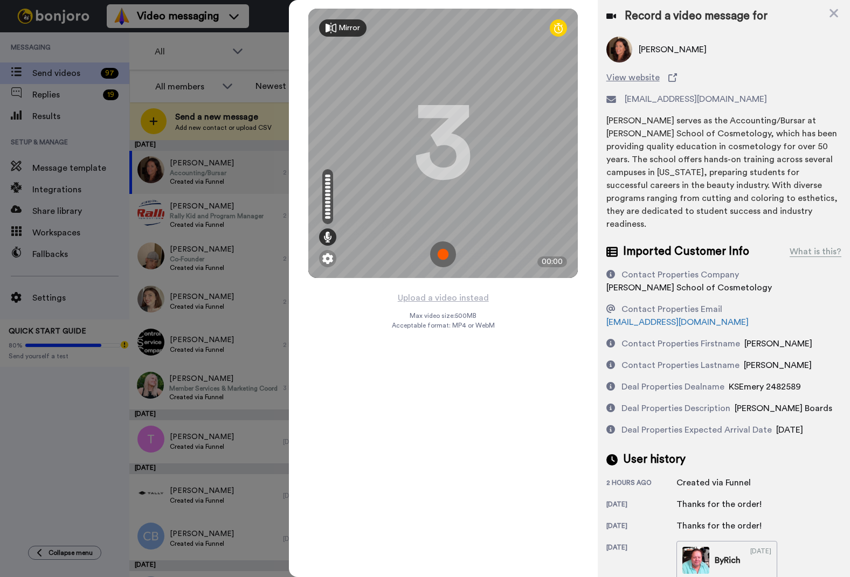
click at [440, 252] on img at bounding box center [443, 255] width 26 height 26
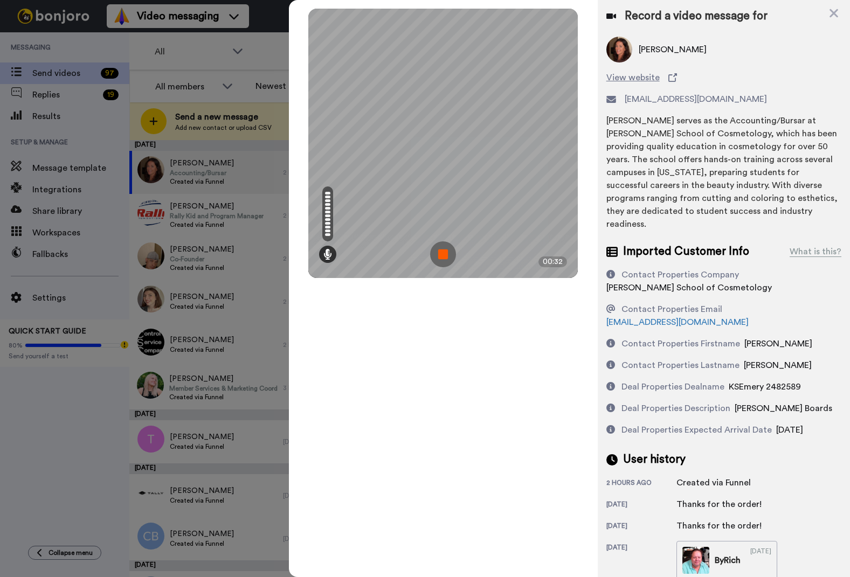
click at [440, 252] on img at bounding box center [443, 255] width 26 height 26
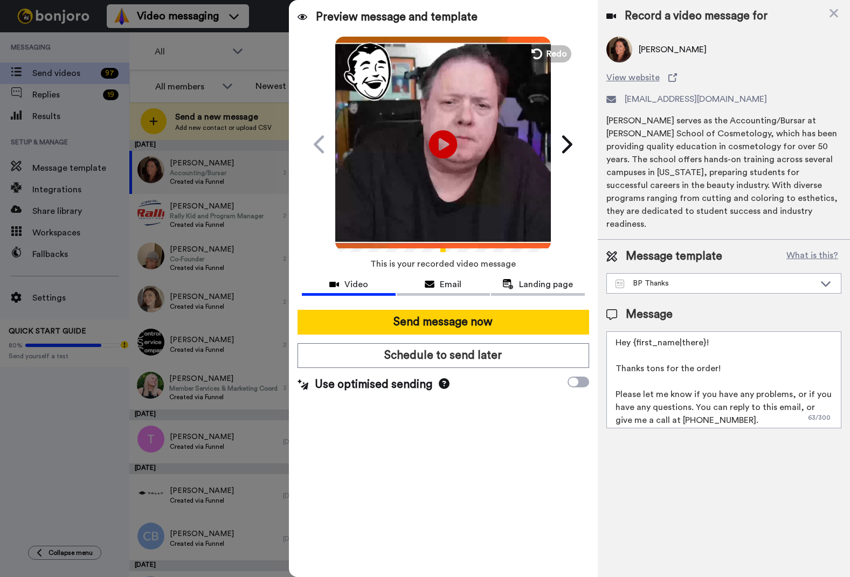
click at [439, 144] on icon "Play/Pause" at bounding box center [443, 144] width 29 height 51
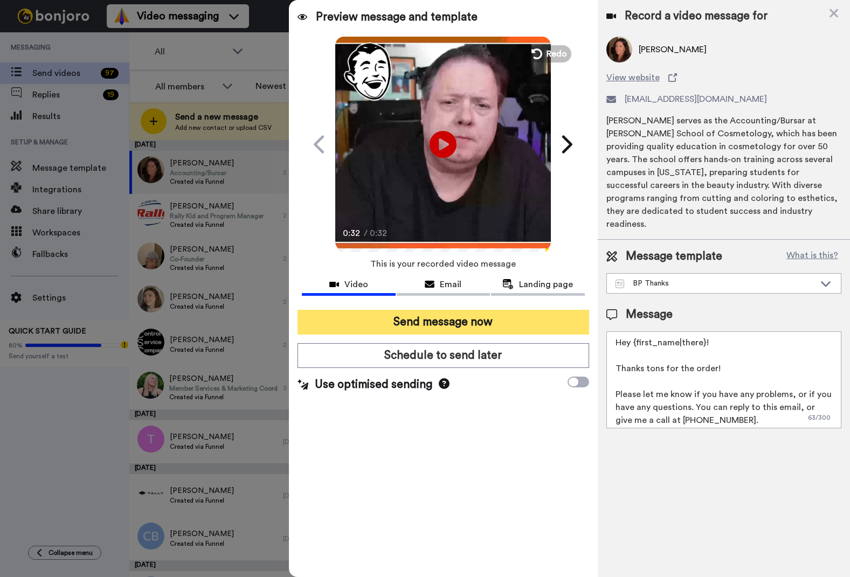
click at [467, 322] on button "Send message now" at bounding box center [443, 322] width 291 height 25
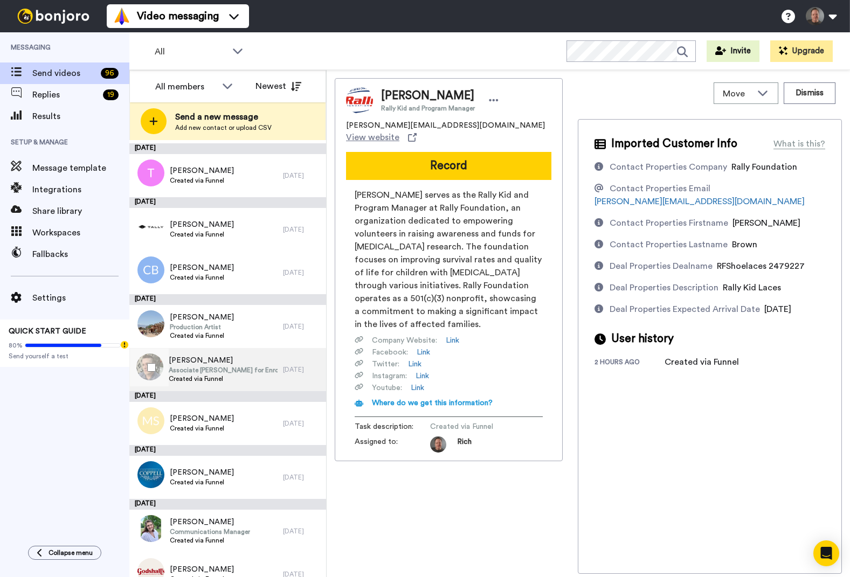
scroll to position [224, 0]
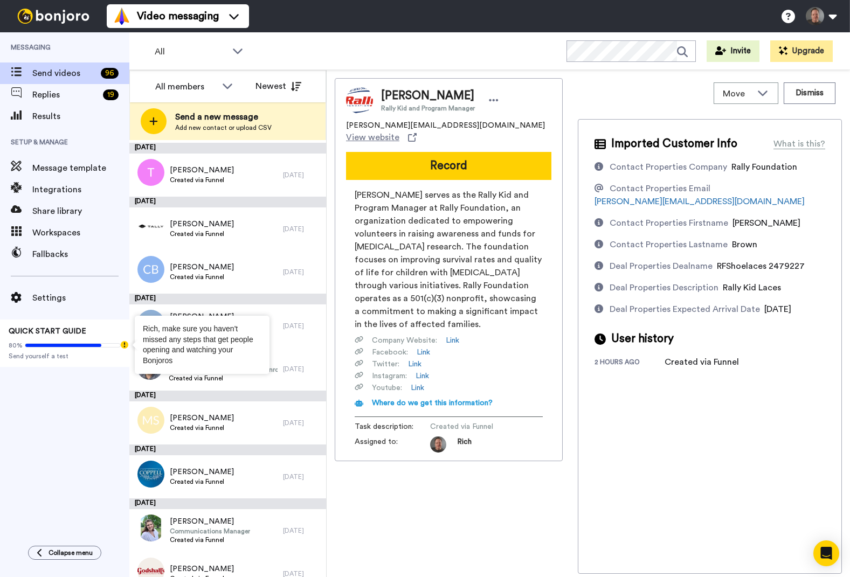
click at [123, 345] on icon "Tooltip anchor" at bounding box center [125, 345] width 8 height 8
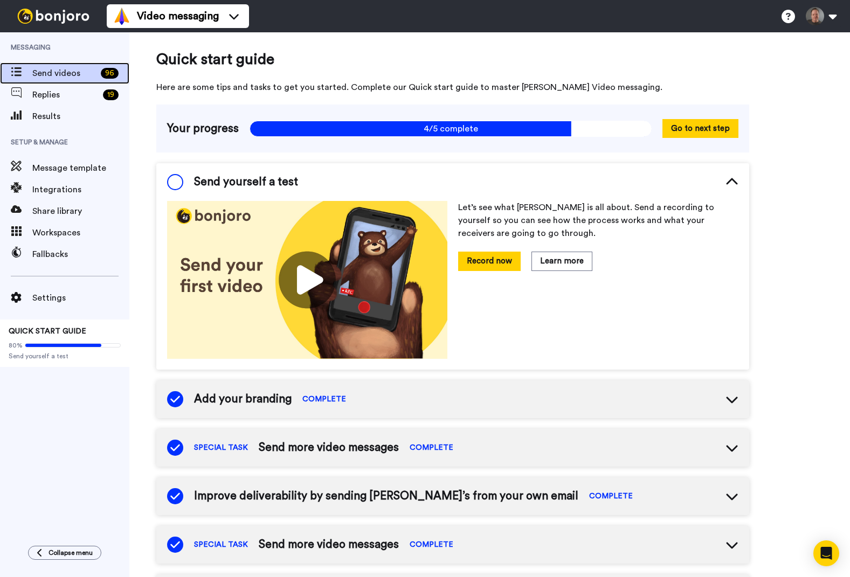
click at [57, 67] on span "Send videos" at bounding box center [64, 73] width 64 height 13
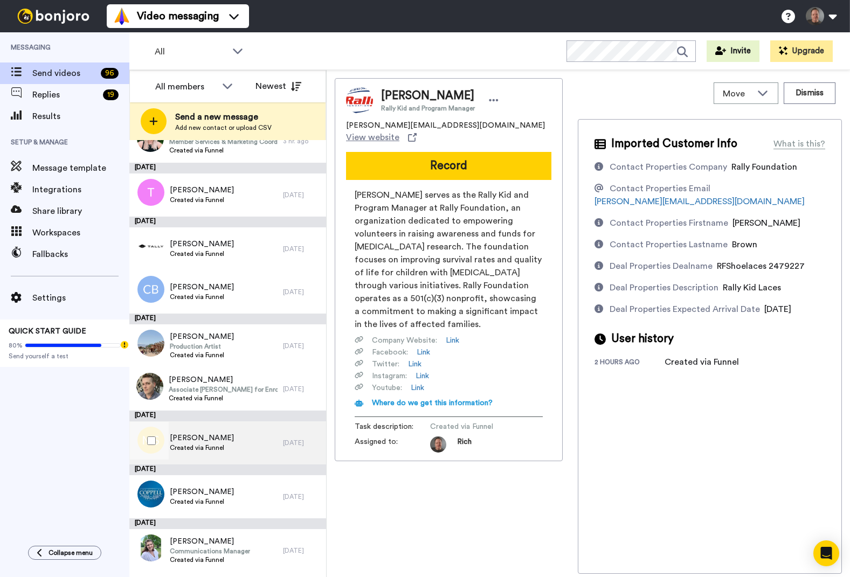
scroll to position [351, 0]
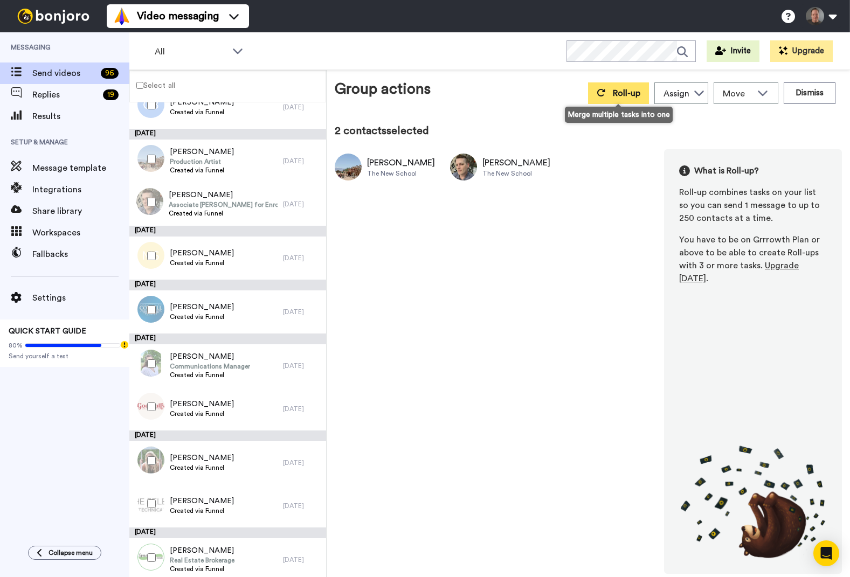
click at [629, 91] on span "Roll-up" at bounding box center [626, 93] width 27 height 9
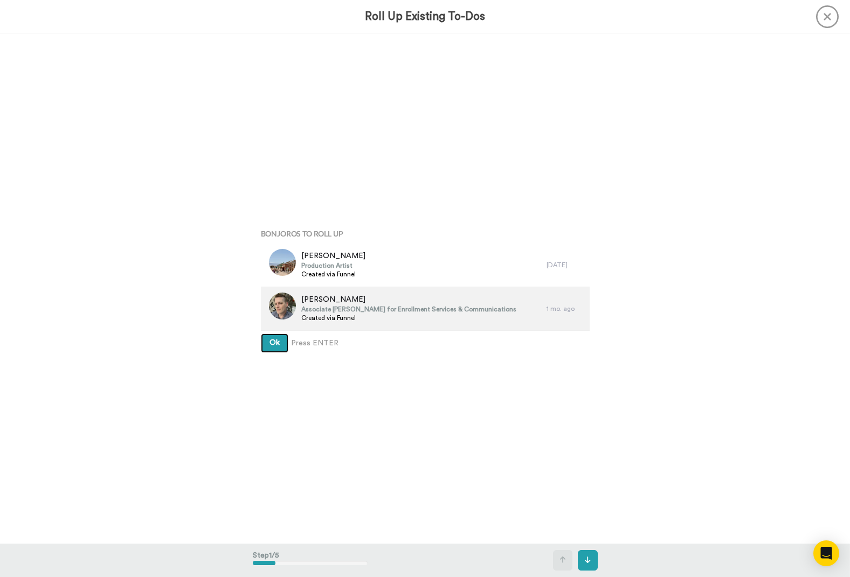
click at [261, 334] on button "Ok" at bounding box center [274, 343] width 27 height 19
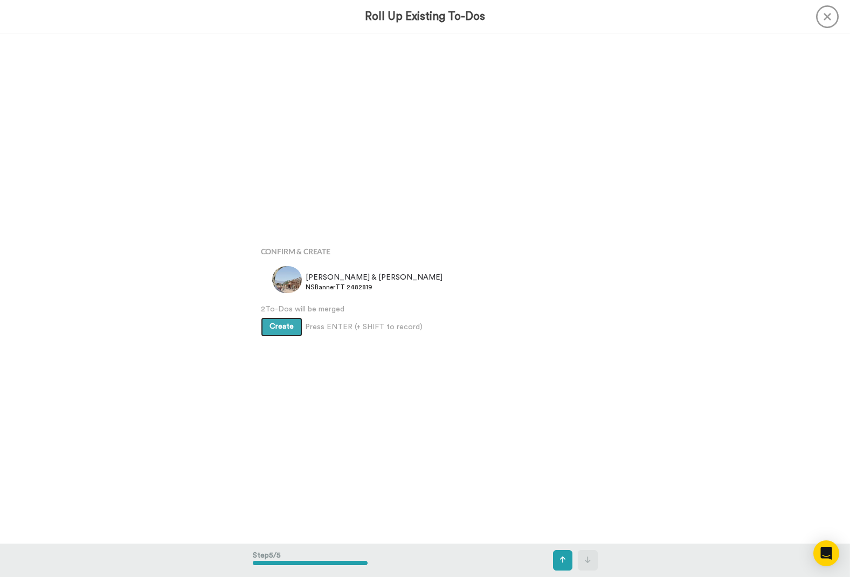
scroll to position [2042, 0]
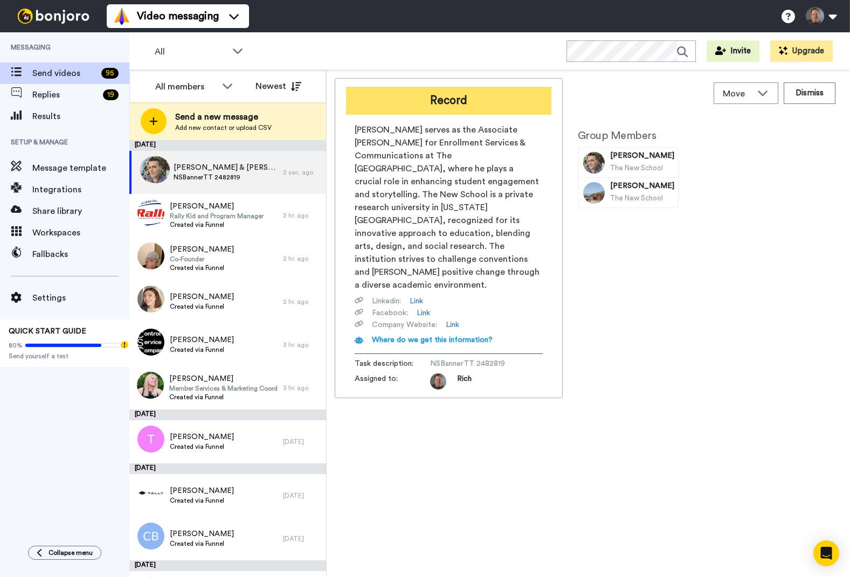
click at [482, 99] on button "Record" at bounding box center [448, 101] width 205 height 28
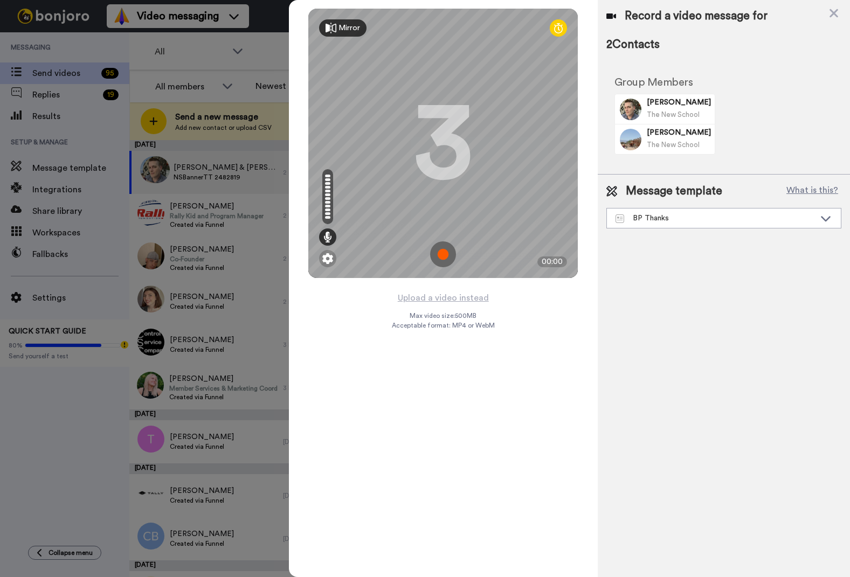
click at [437, 250] on img at bounding box center [443, 255] width 26 height 26
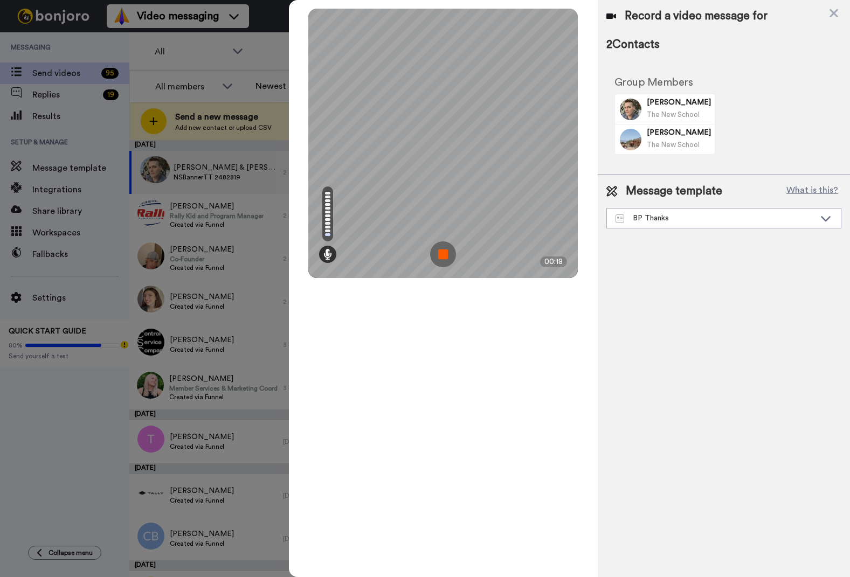
click at [437, 250] on img at bounding box center [443, 255] width 26 height 26
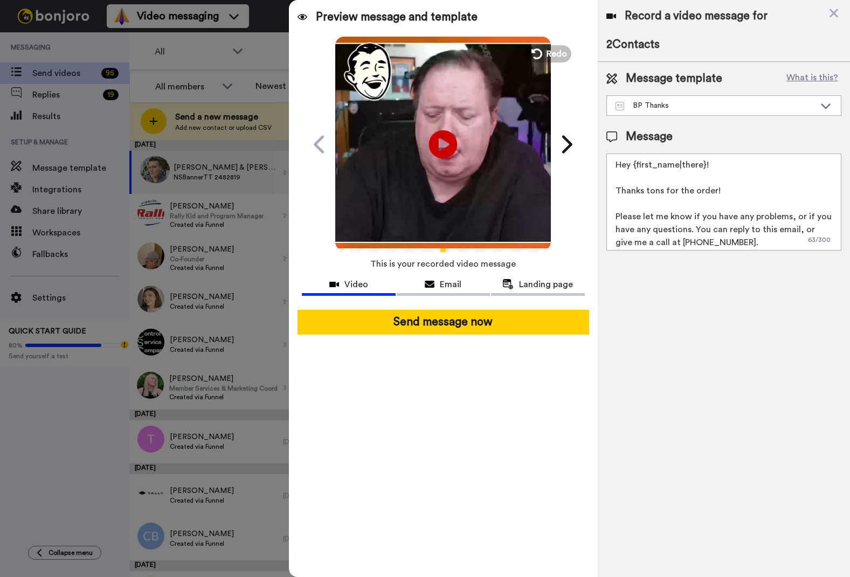
click at [444, 138] on icon at bounding box center [443, 144] width 29 height 29
click at [833, 12] on icon at bounding box center [834, 13] width 9 height 9
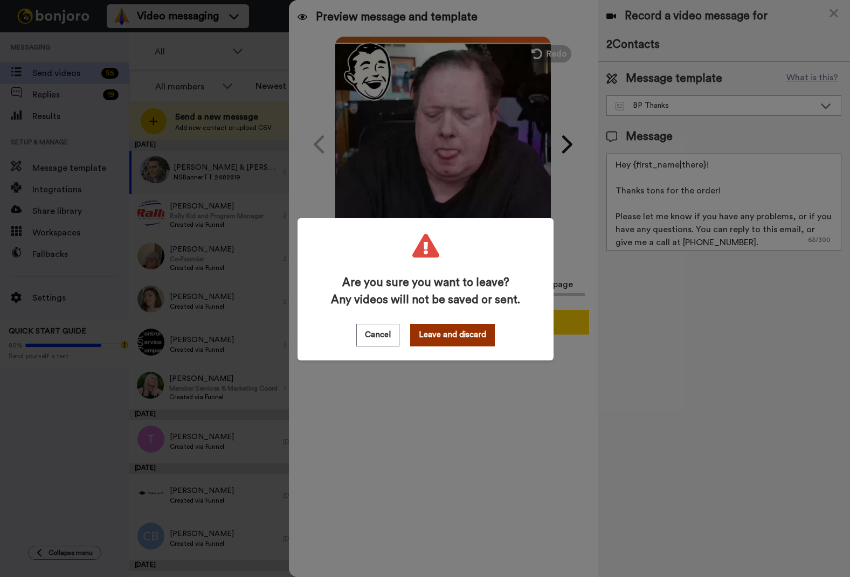
click at [450, 335] on button "Leave and discard" at bounding box center [452, 335] width 85 height 23
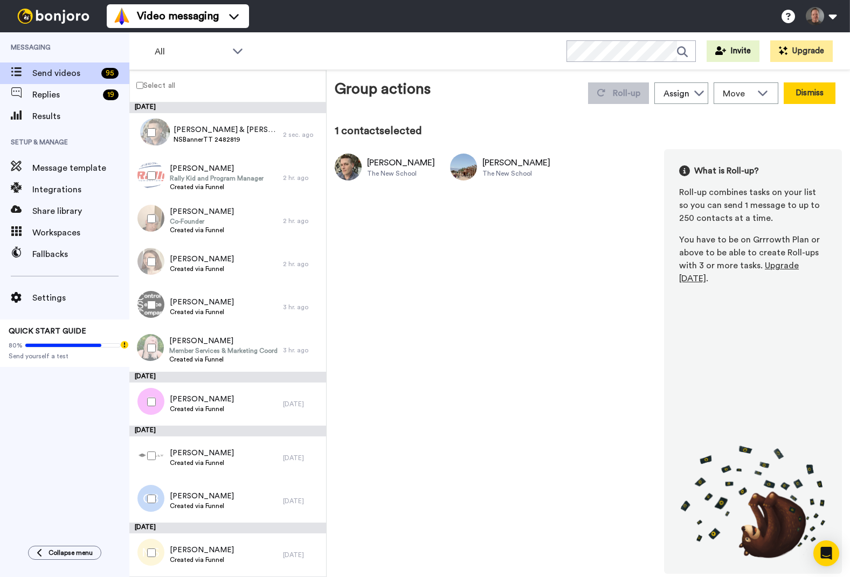
click at [803, 89] on button "Dismiss" at bounding box center [810, 93] width 52 height 22
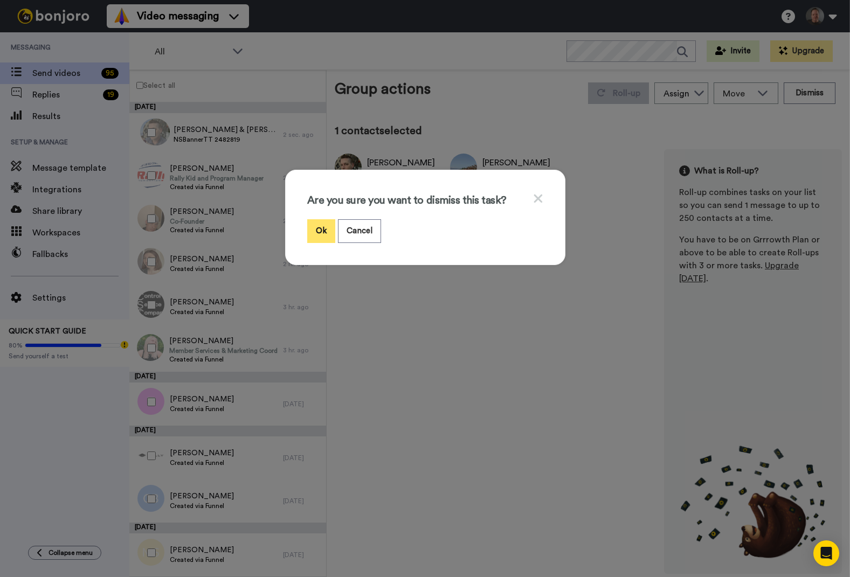
click at [311, 227] on button "Ok" at bounding box center [321, 230] width 28 height 23
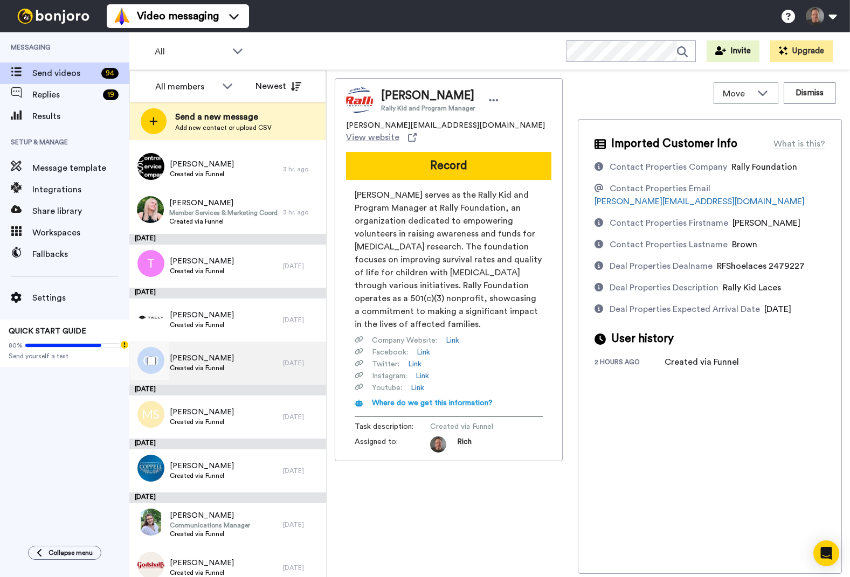
scroll to position [132, 0]
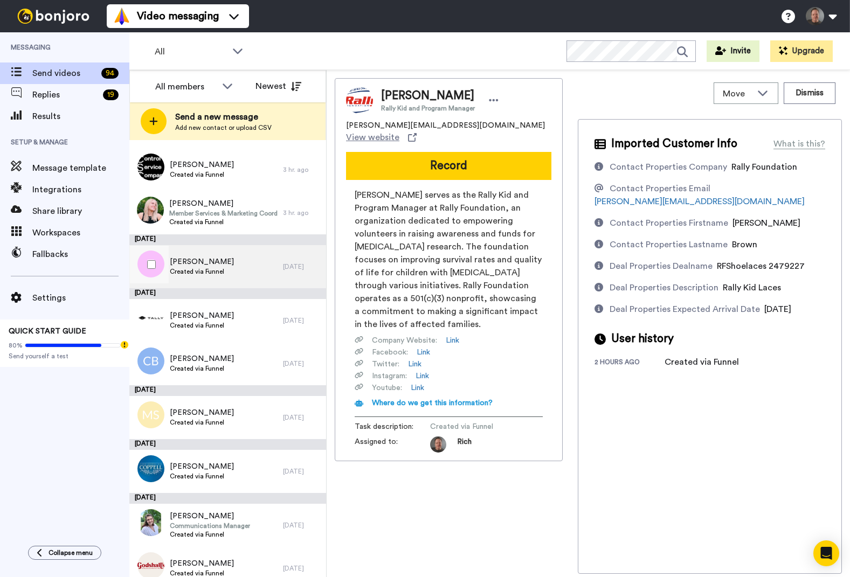
click at [210, 263] on span "[PERSON_NAME]" at bounding box center [202, 262] width 64 height 11
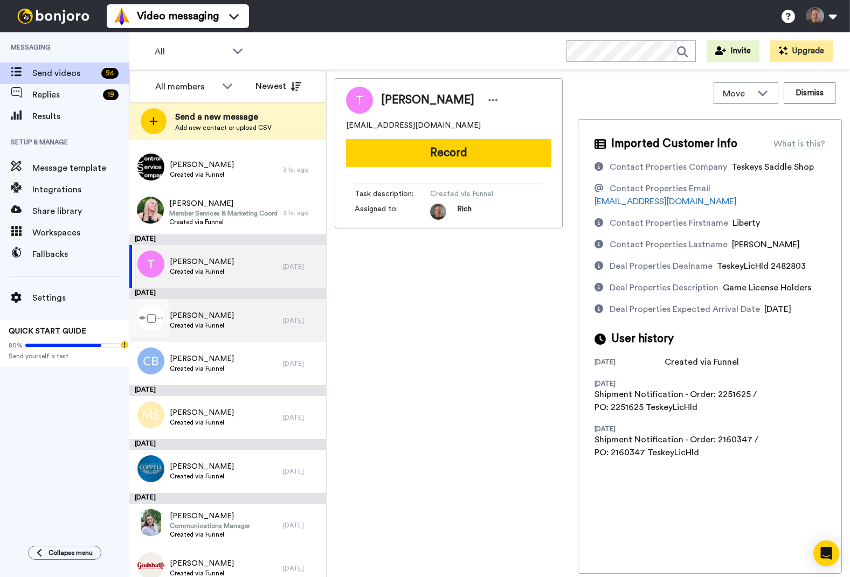
click at [205, 316] on span "Doug Thornton" at bounding box center [202, 316] width 64 height 11
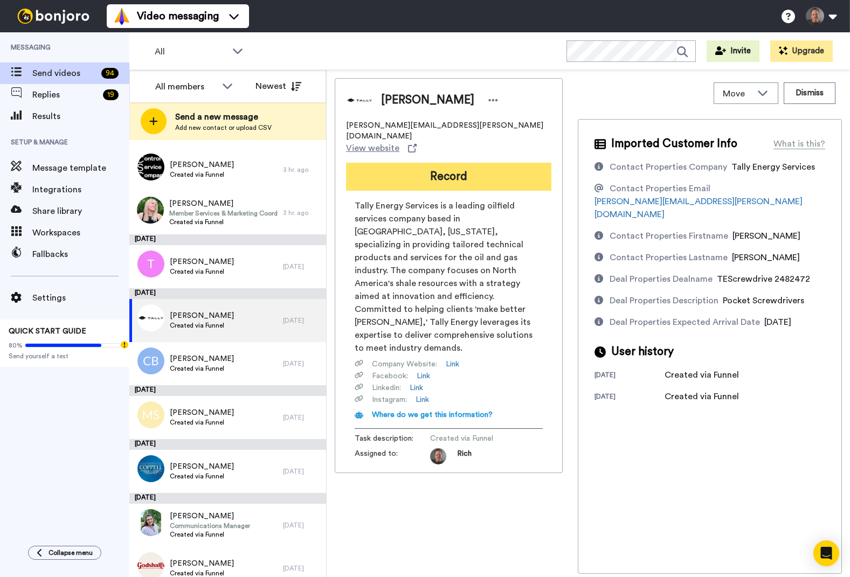
click at [452, 163] on button "Record" at bounding box center [448, 177] width 205 height 28
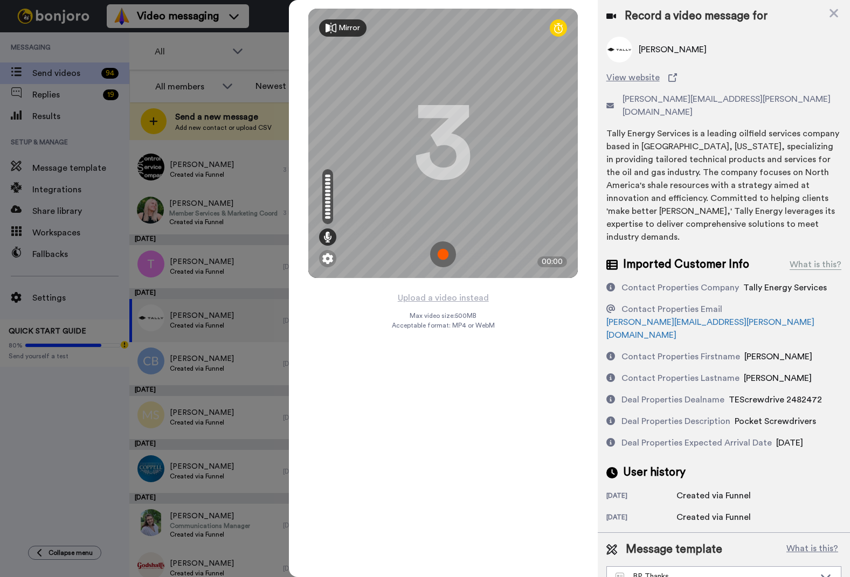
click at [440, 251] on img at bounding box center [443, 255] width 26 height 26
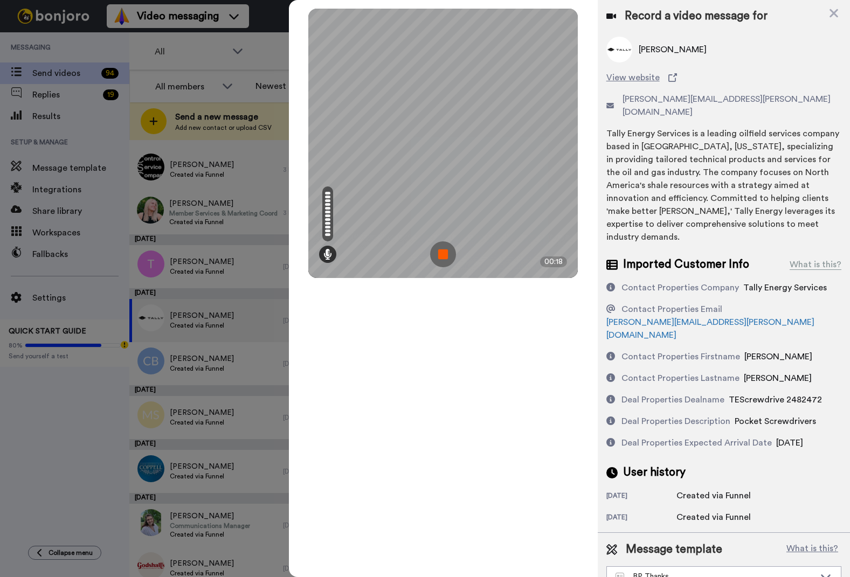
click at [440, 252] on img at bounding box center [443, 255] width 26 height 26
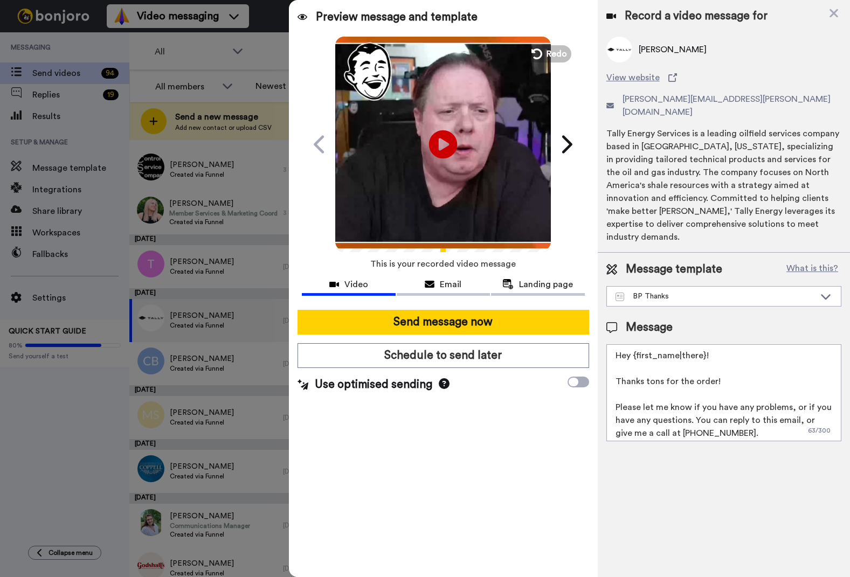
click at [444, 140] on icon "Play/Pause" at bounding box center [443, 144] width 29 height 51
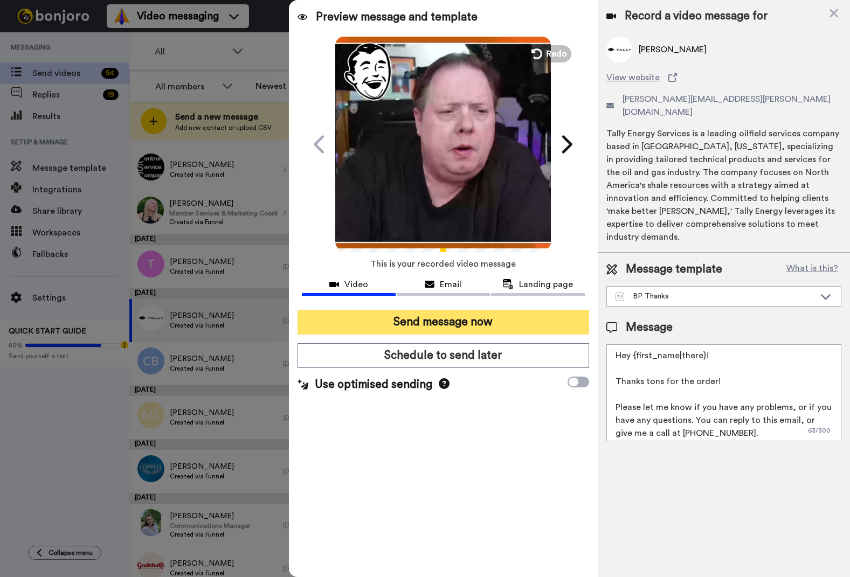
click at [447, 321] on button "Send message now" at bounding box center [443, 322] width 291 height 25
